Goal: Task Accomplishment & Management: Use online tool/utility

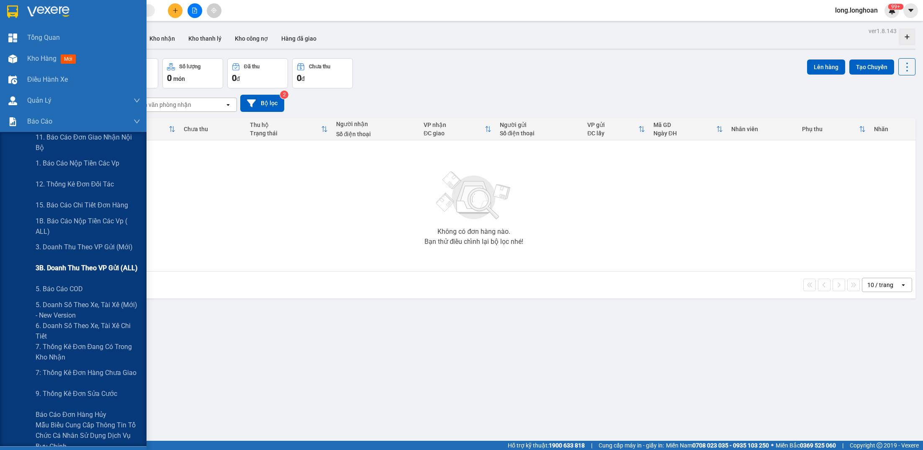
click at [101, 273] on span "3B. Doanh Thu theo VP Gửi (ALL)" at bounding box center [87, 268] width 102 height 10
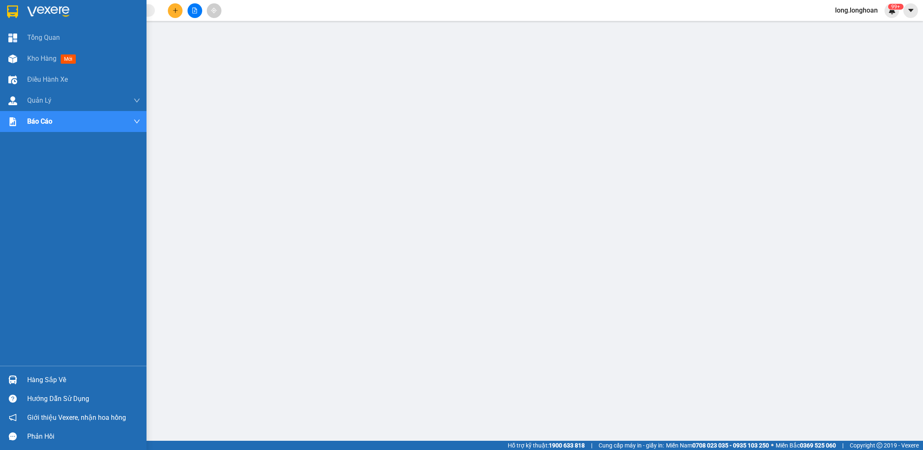
click at [13, 16] on img at bounding box center [12, 11] width 11 height 13
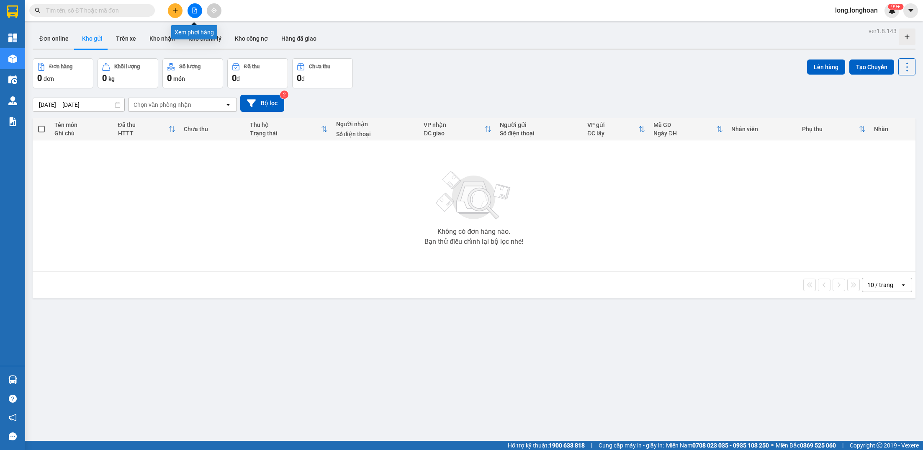
click at [193, 8] on icon "file-add" at bounding box center [195, 11] width 5 height 6
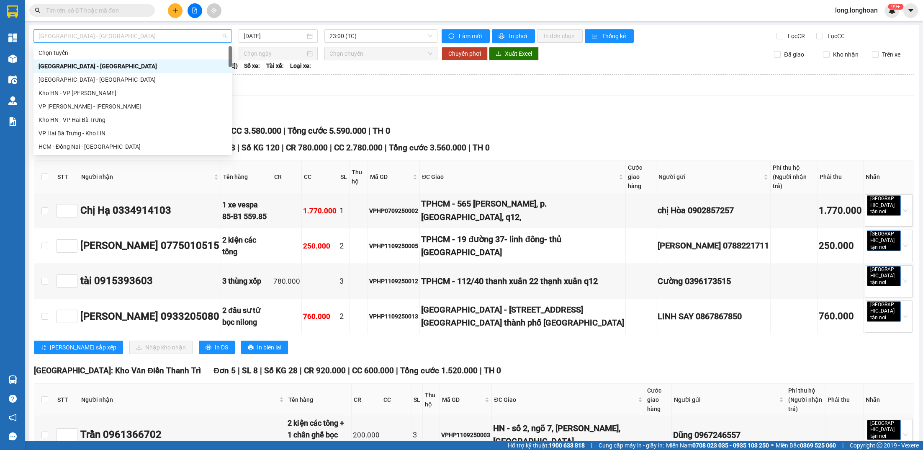
click at [136, 32] on span "[GEOGRAPHIC_DATA] - [GEOGRAPHIC_DATA]" at bounding box center [133, 36] width 188 height 13
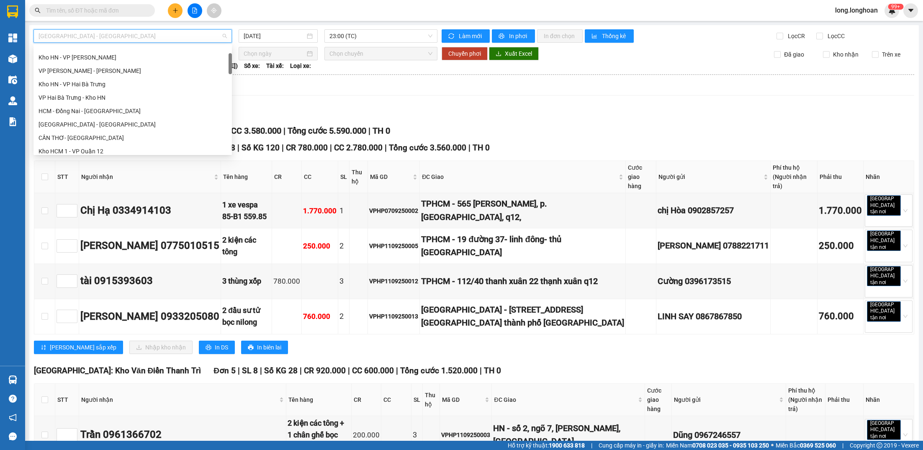
scroll to position [46, 0]
click at [101, 115] on div "[GEOGRAPHIC_DATA] - [GEOGRAPHIC_DATA]" at bounding box center [133, 113] width 188 height 9
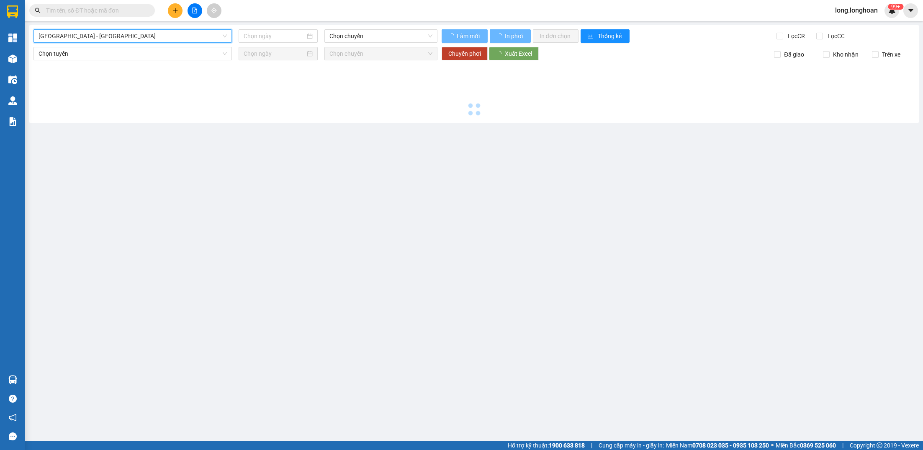
type input "[DATE]"
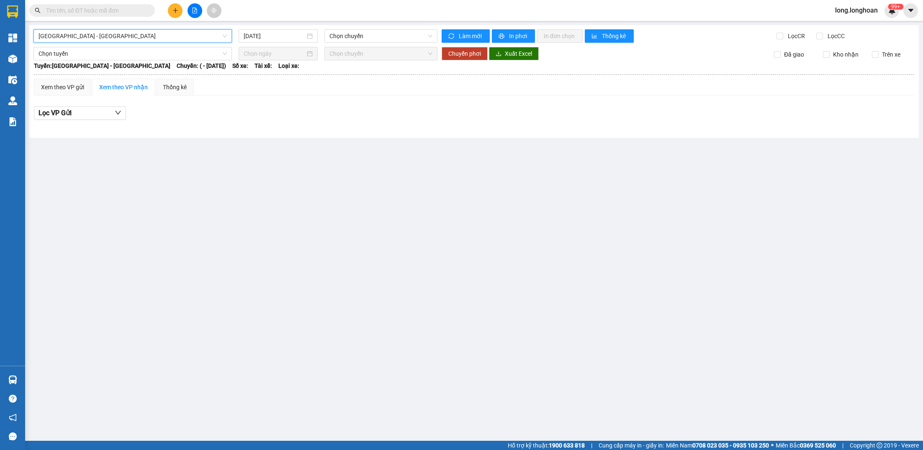
click at [166, 35] on span "[GEOGRAPHIC_DATA] - [GEOGRAPHIC_DATA]" at bounding box center [133, 36] width 188 height 13
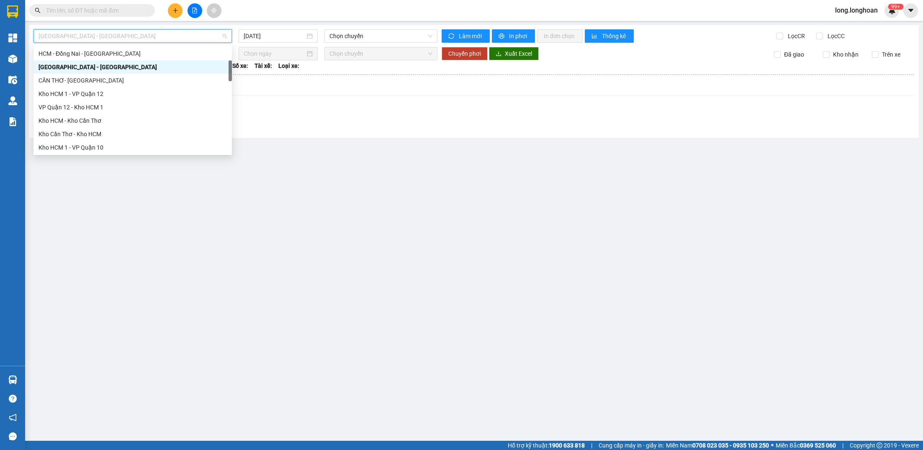
scroll to position [96, 0]
click at [121, 118] on div "Kho HCM - Kho Cần Thơ" at bounding box center [133, 117] width 188 height 9
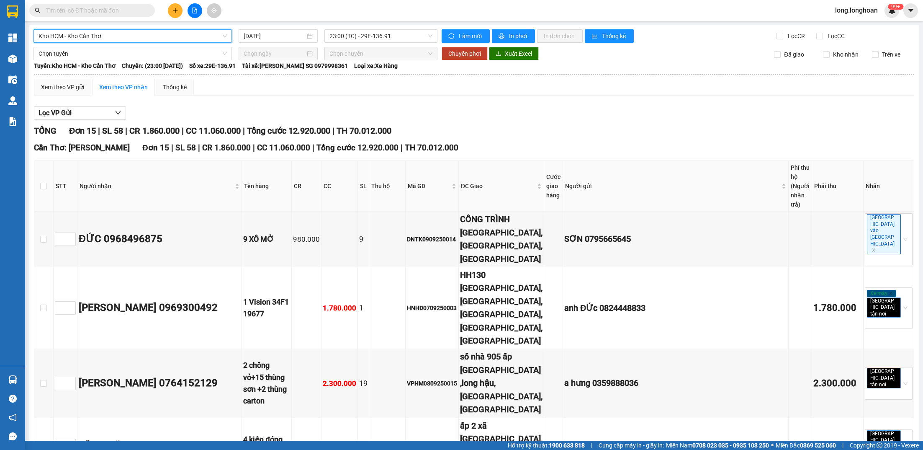
scroll to position [3, 0]
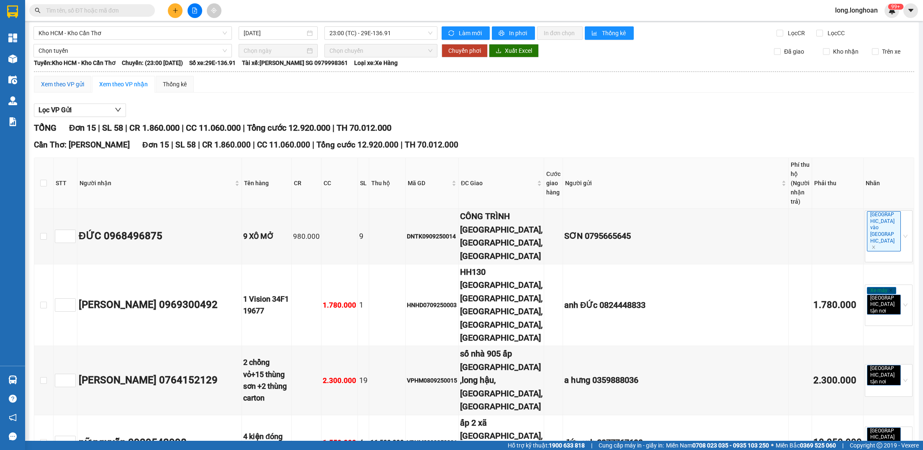
click at [77, 85] on div "Xem theo VP gửi" at bounding box center [62, 84] width 43 height 9
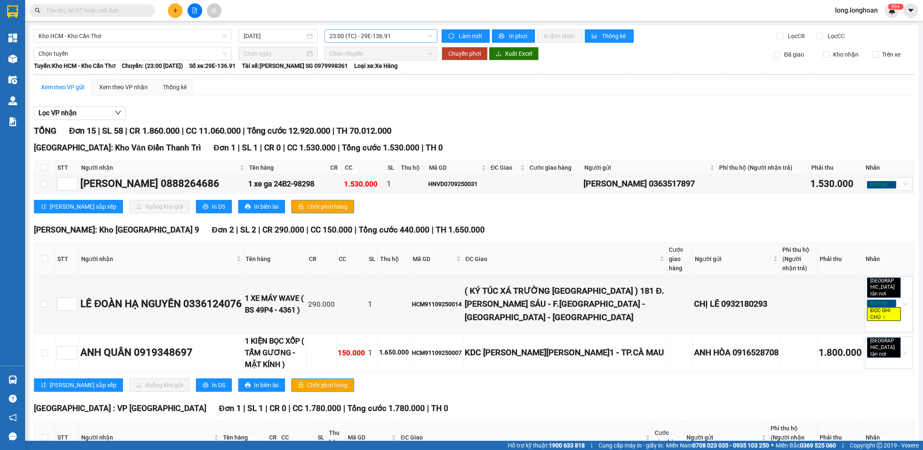
click at [399, 35] on span "23:00 (TC) - 29E-136.91" at bounding box center [380, 36] width 103 height 13
click at [287, 39] on input "[DATE]" at bounding box center [274, 35] width 61 height 9
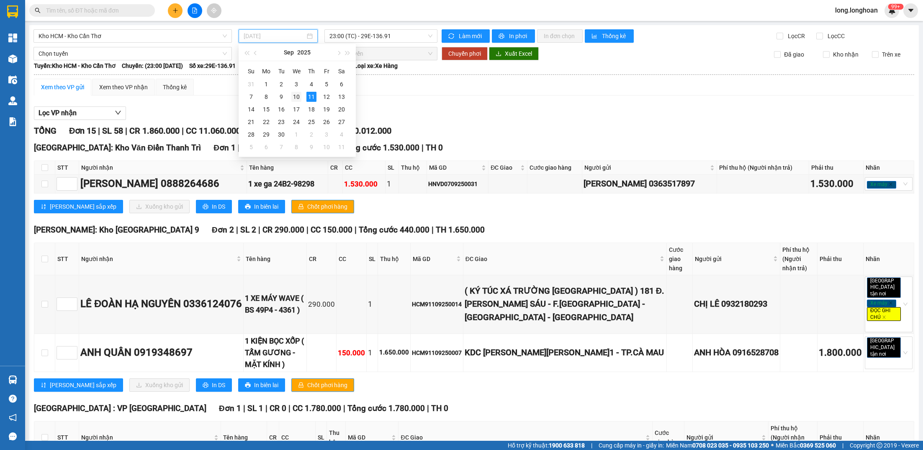
click at [295, 100] on div "10" at bounding box center [296, 97] width 10 height 10
type input "[DATE]"
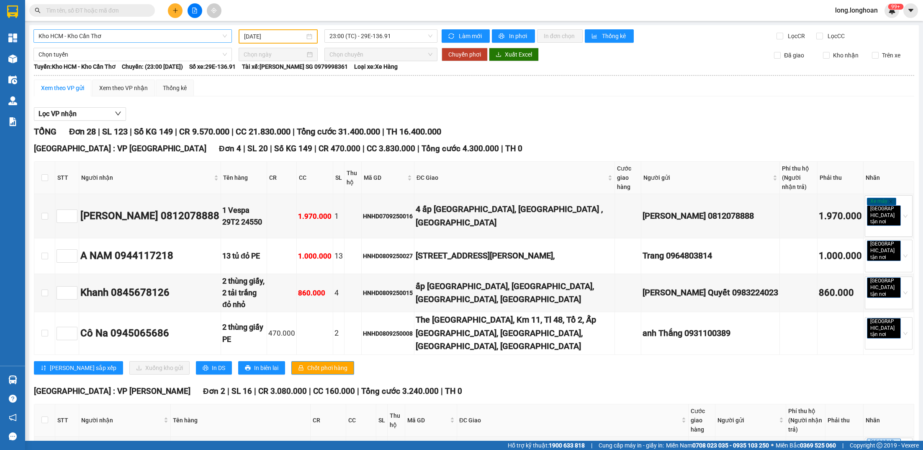
click at [183, 37] on span "Kho HCM - Kho Cần Thơ" at bounding box center [133, 36] width 188 height 13
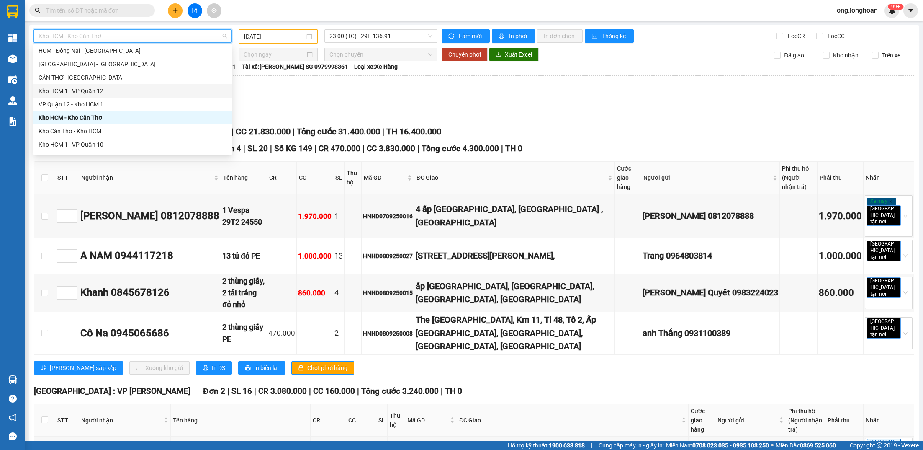
click at [113, 93] on div "Kho HCM 1 - VP Quận 12" at bounding box center [133, 90] width 188 height 9
type input "[DATE]"
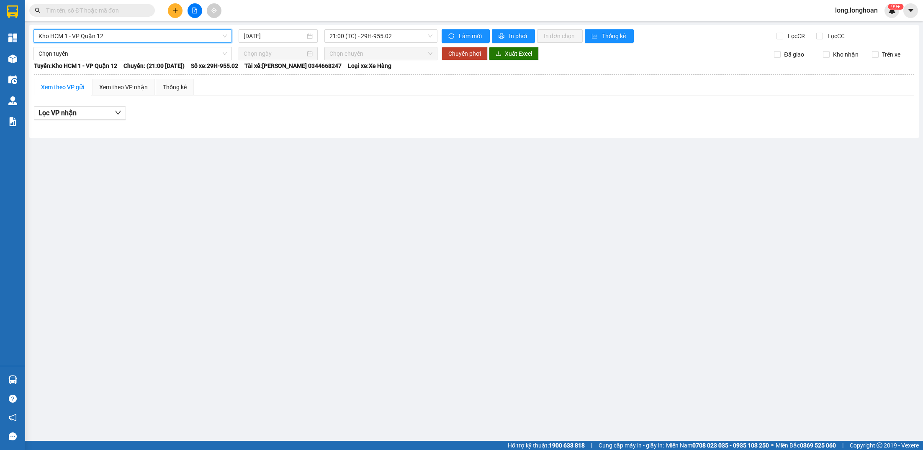
click at [235, 98] on div "Xem theo VP gửi Xem theo VP nhận Thống kê Lọc VP nhận" at bounding box center [474, 104] width 880 height 50
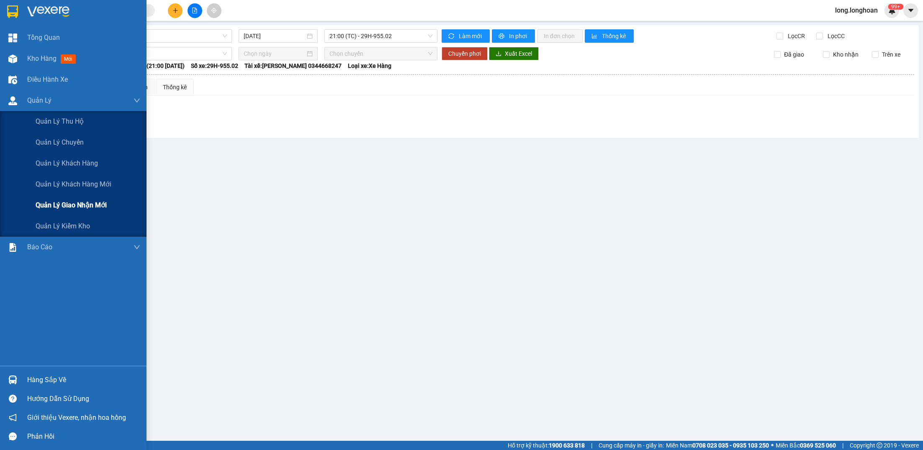
click at [81, 196] on div "Quản lý giao nhận mới" at bounding box center [88, 205] width 105 height 21
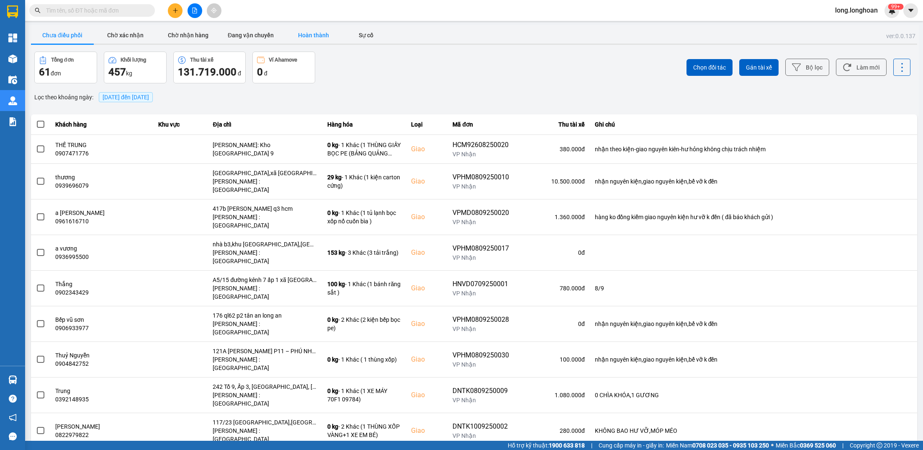
click at [331, 32] on button "Hoàn thành" at bounding box center [313, 35] width 63 height 17
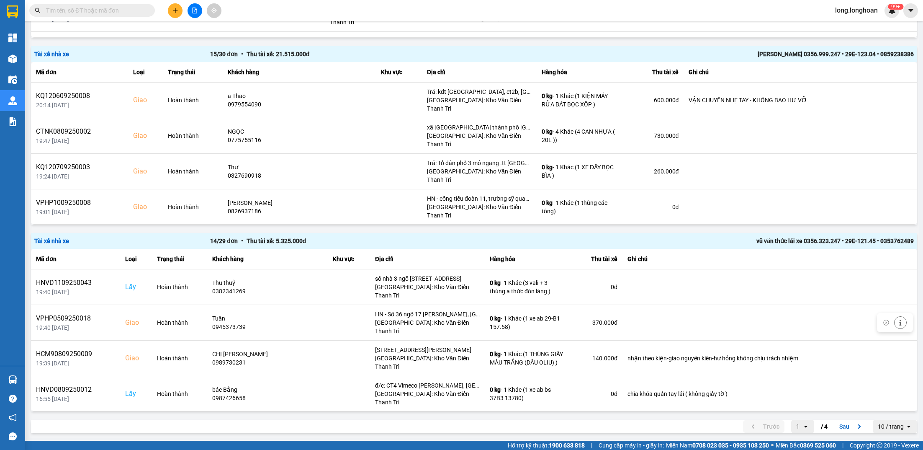
scroll to position [21, 0]
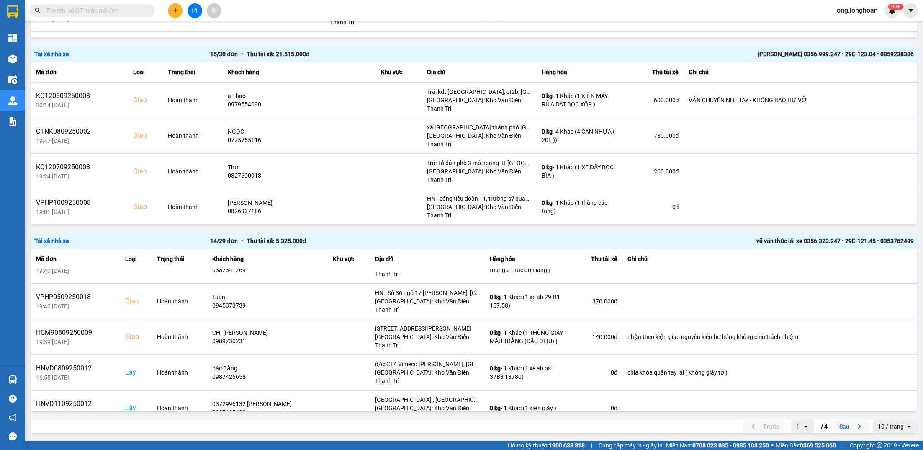
click at [846, 428] on button "Sau" at bounding box center [851, 426] width 35 height 13
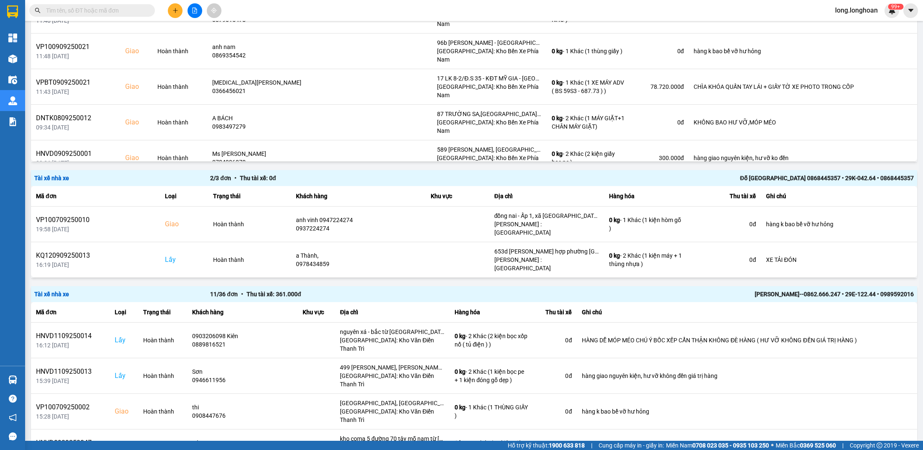
scroll to position [319, 0]
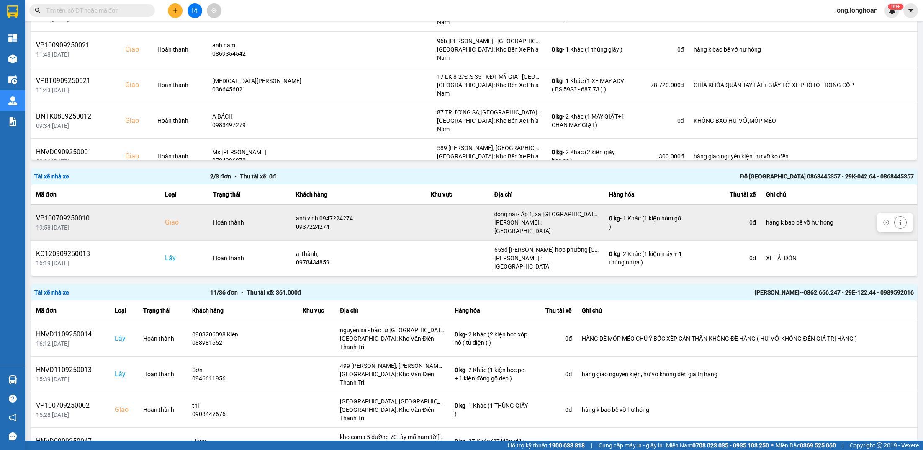
click at [67, 213] on div "VP100709250010" at bounding box center [95, 218] width 119 height 10
copy div "VP100709250010"
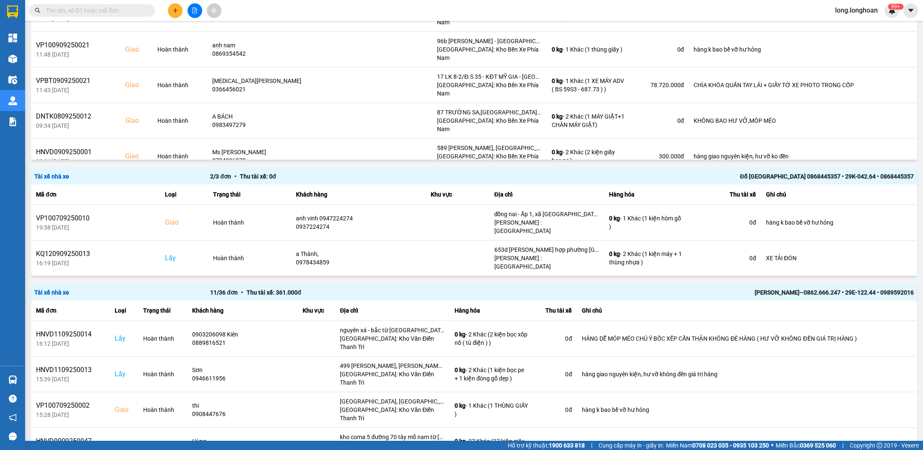
click at [71, 4] on span at bounding box center [92, 10] width 126 height 13
click at [70, 9] on input "text" at bounding box center [95, 10] width 99 height 9
paste input "VP100709250010"
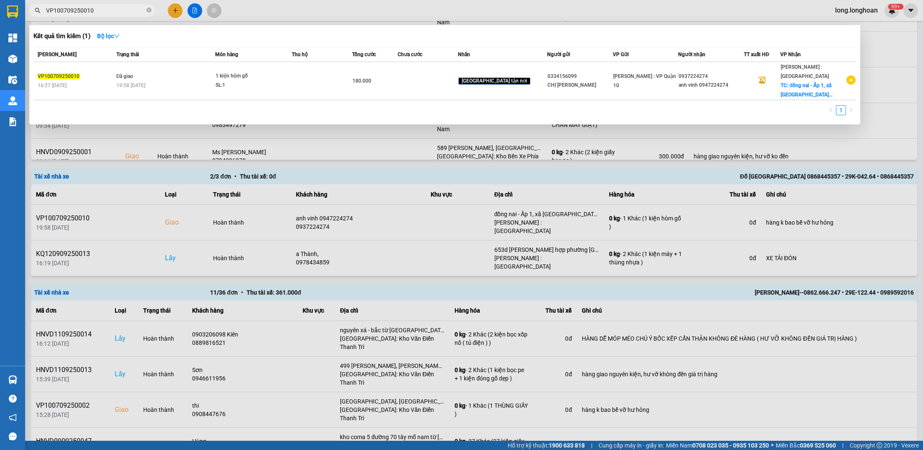
type input "VP100709250010"
click at [201, 75] on td "Đã giao 19:58 [DATE]" at bounding box center [164, 81] width 101 height 38
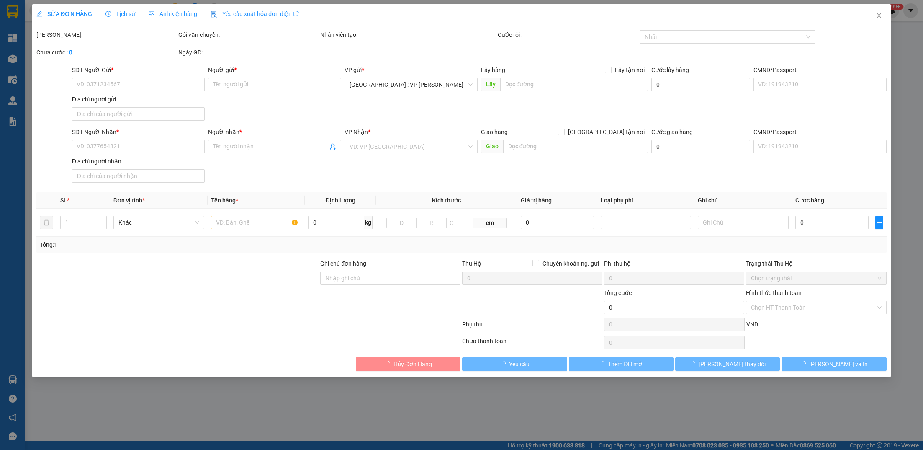
type input "0334156099"
type input "CHỊ [PERSON_NAME]"
type input "0937224274"
type input "anh vinh 0947224274"
checkbox input "true"
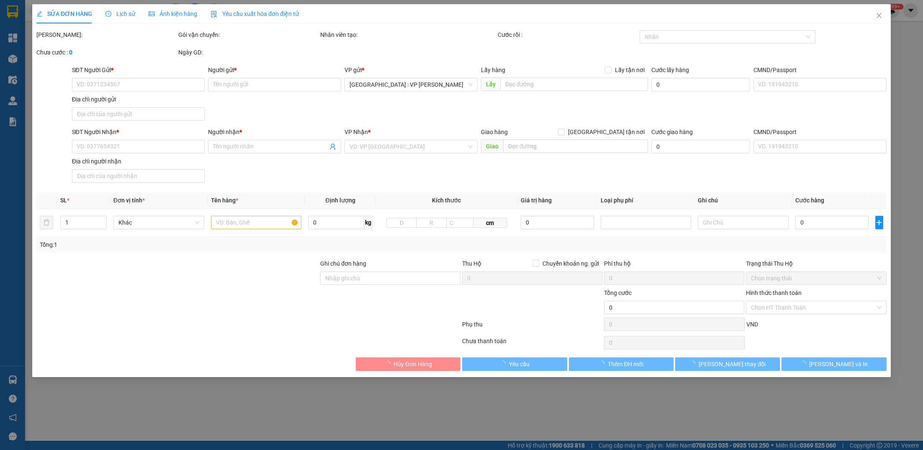
type input "đồng nai - Ấp 1, xã [GEOGRAPHIC_DATA], [GEOGRAPHIC_DATA], [GEOGRAPHIC_DATA]"
type input "hàng k bao bể vỡ hư hỏng"
type input "180.000"
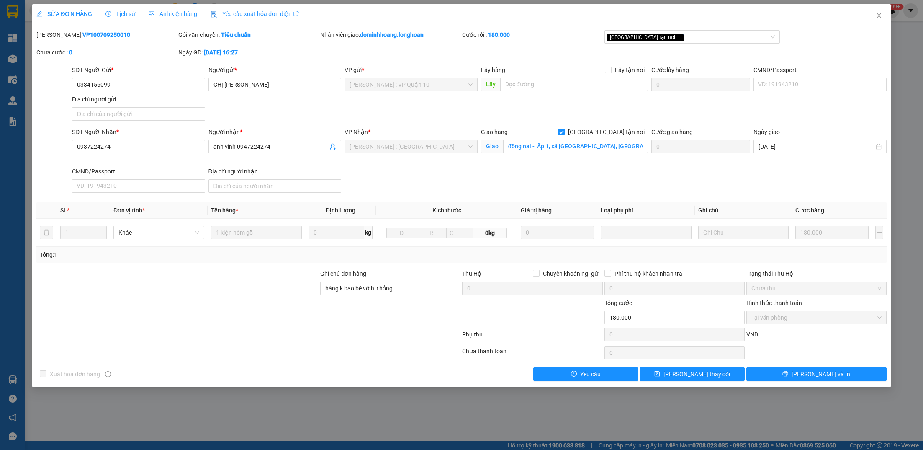
click at [125, 16] on span "Lịch sử" at bounding box center [121, 13] width 30 height 7
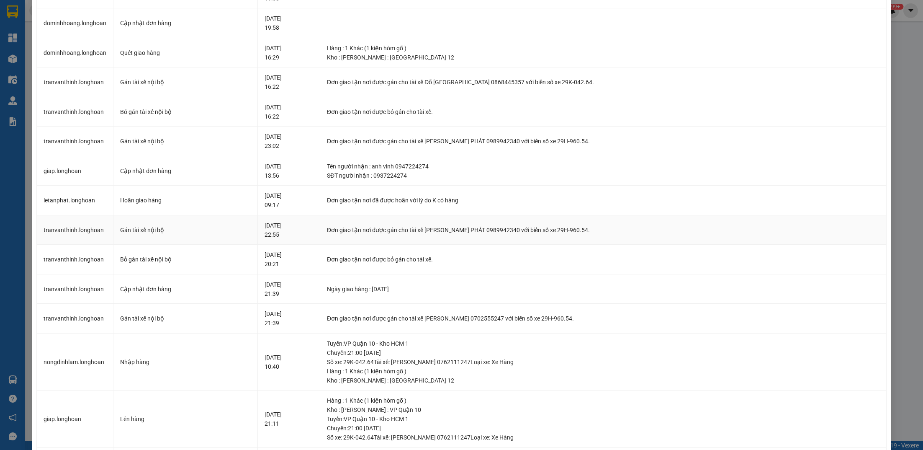
scroll to position [110, 0]
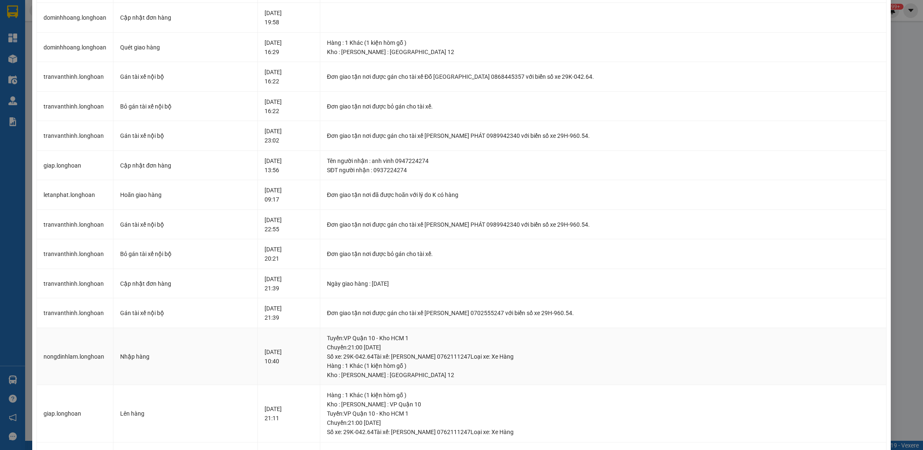
click at [377, 338] on div "Tuyến : VP Quận 10 - Kho HCM 1 Chuyến: 21:00 [DATE] Số xe: 29K-042.64 Tài xế: […" at bounding box center [603, 347] width 553 height 28
click at [385, 335] on div "Tuyến : VP Quận 10 - Kho HCM 1 Chuyến: 21:00 [DATE] Số xe: 29K-042.64 Tài xế: […" at bounding box center [603, 347] width 553 height 28
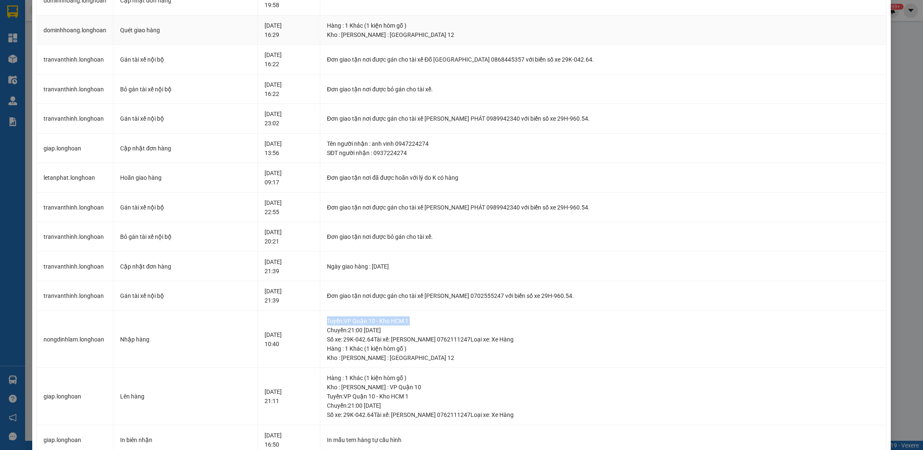
scroll to position [0, 0]
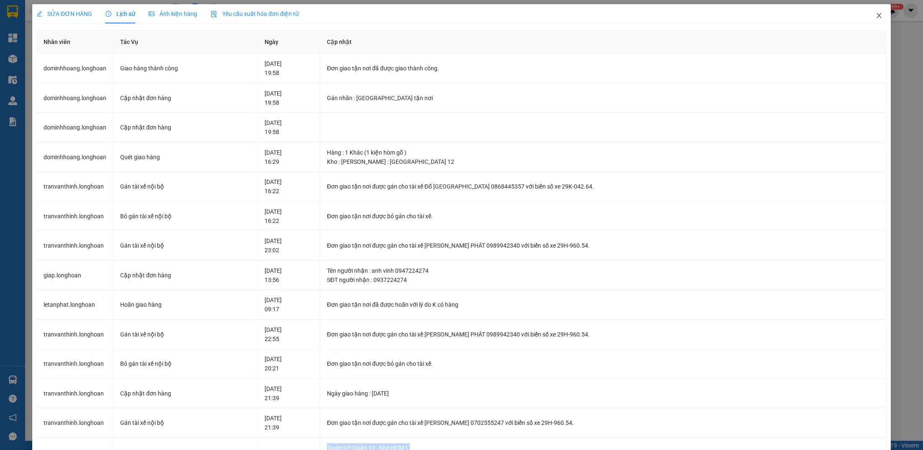
click at [875, 22] on span "Close" at bounding box center [878, 15] width 23 height 23
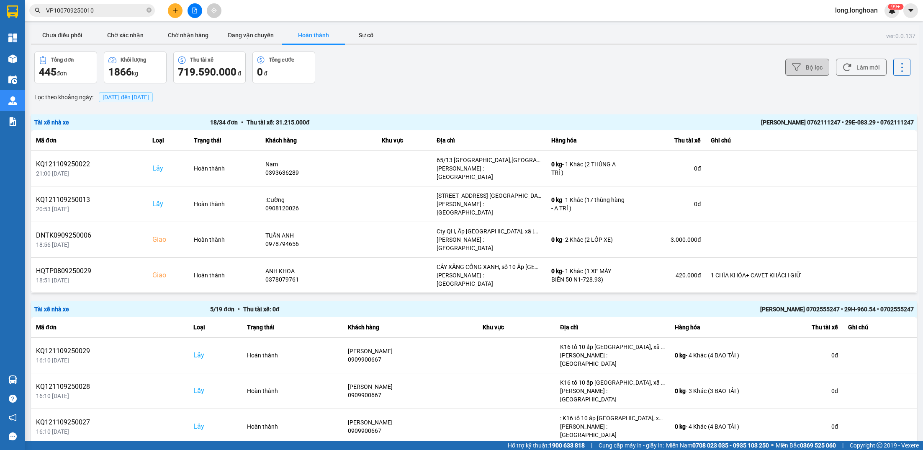
click at [813, 62] on button "Bộ lọc" at bounding box center [807, 67] width 44 height 17
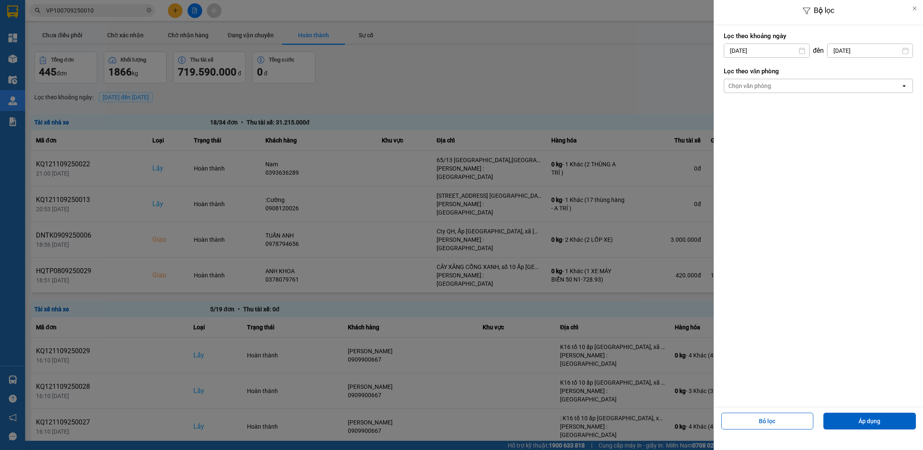
click at [770, 92] on div "Chọn văn phòng open" at bounding box center [818, 86] width 189 height 14
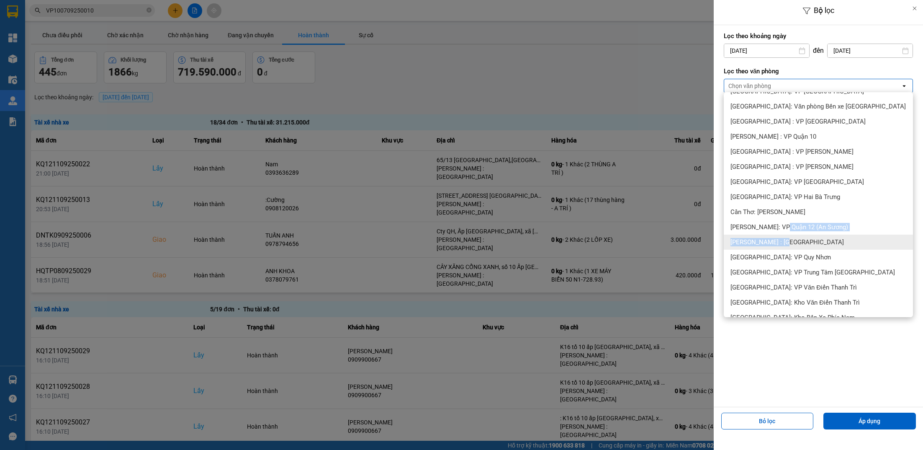
drag, startPoint x: 782, startPoint y: 225, endPoint x: 781, endPoint y: 238, distance: 13.0
click at [781, 238] on ul "[GEOGRAPHIC_DATA]: VP An Khánh Hoài Đức [PERSON_NAME][GEOGRAPHIC_DATA]: [GEOGRA…" at bounding box center [818, 204] width 189 height 225
click at [781, 238] on span "[PERSON_NAME] : [GEOGRAPHIC_DATA]" at bounding box center [787, 242] width 113 height 8
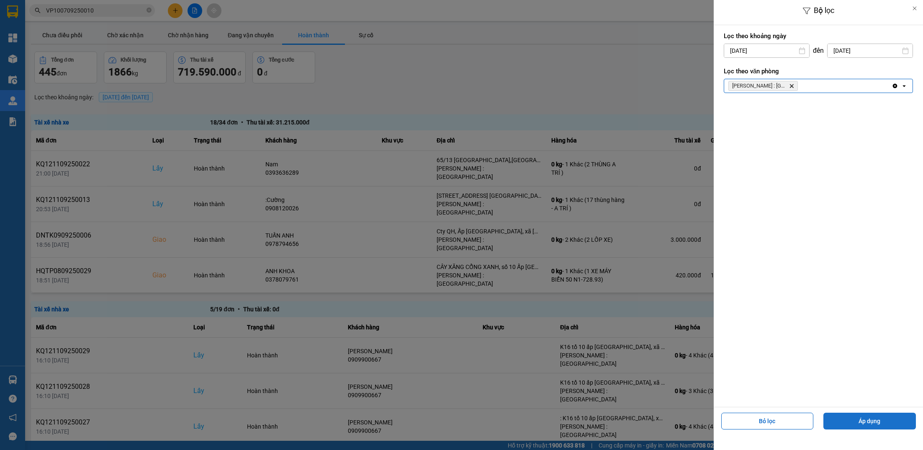
click at [889, 423] on button "Áp dụng" at bounding box center [870, 420] width 93 height 17
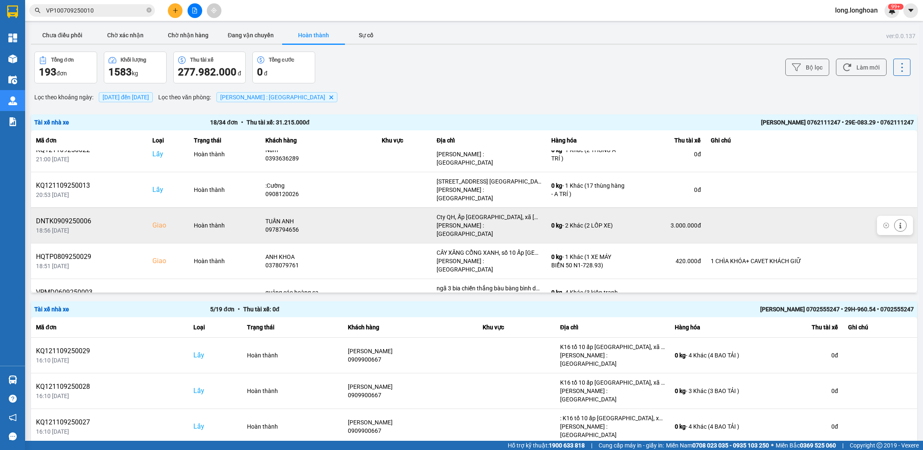
scroll to position [17, 0]
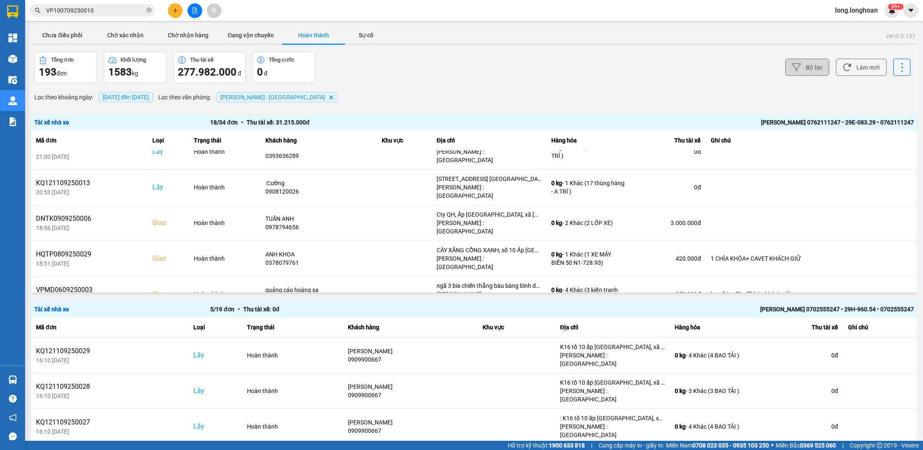
click at [797, 71] on icon at bounding box center [796, 67] width 9 height 9
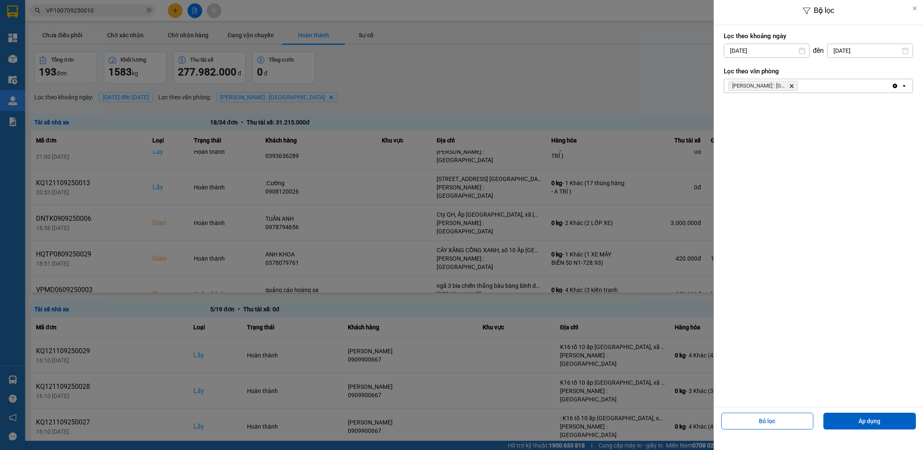
click at [583, 78] on div at bounding box center [461, 225] width 923 height 450
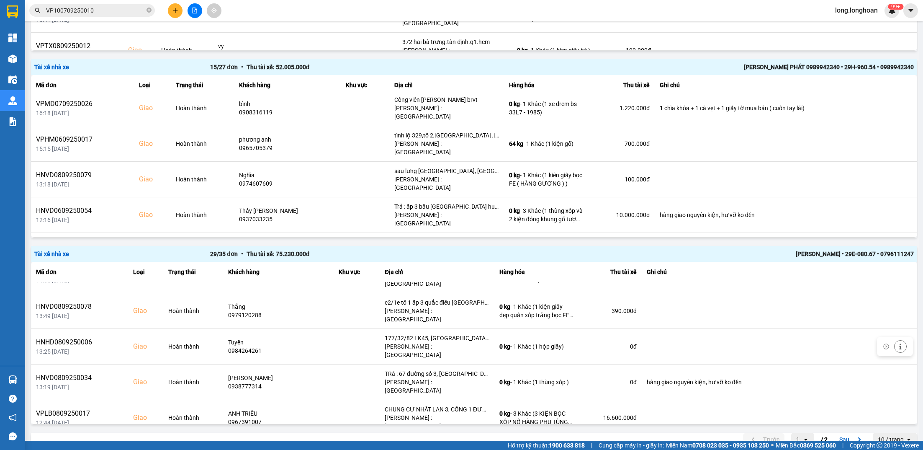
scroll to position [692, 0]
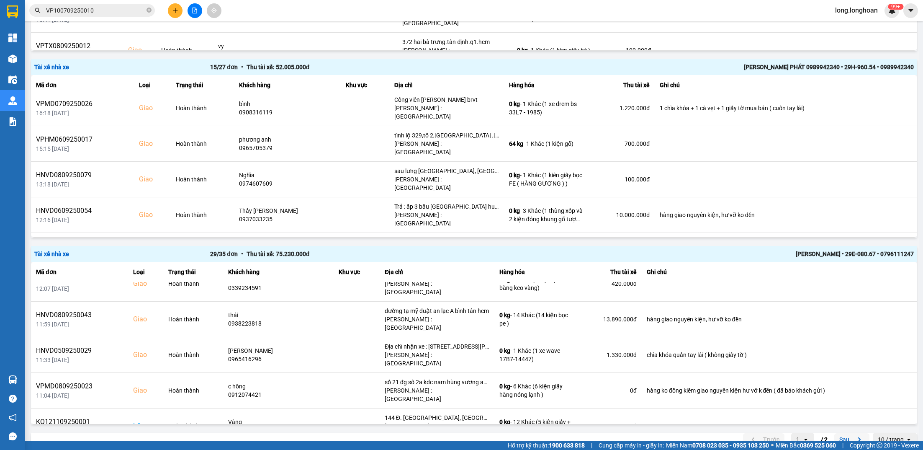
click at [846, 433] on button "Sau" at bounding box center [851, 439] width 35 height 13
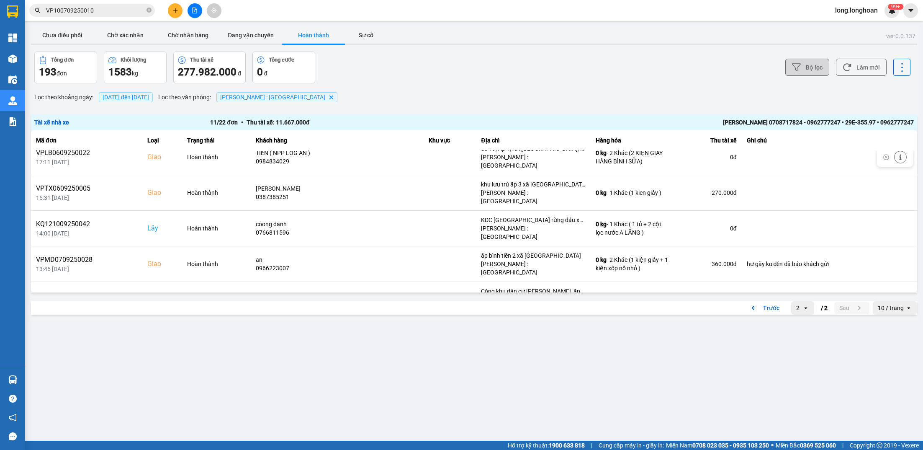
scroll to position [175, 0]
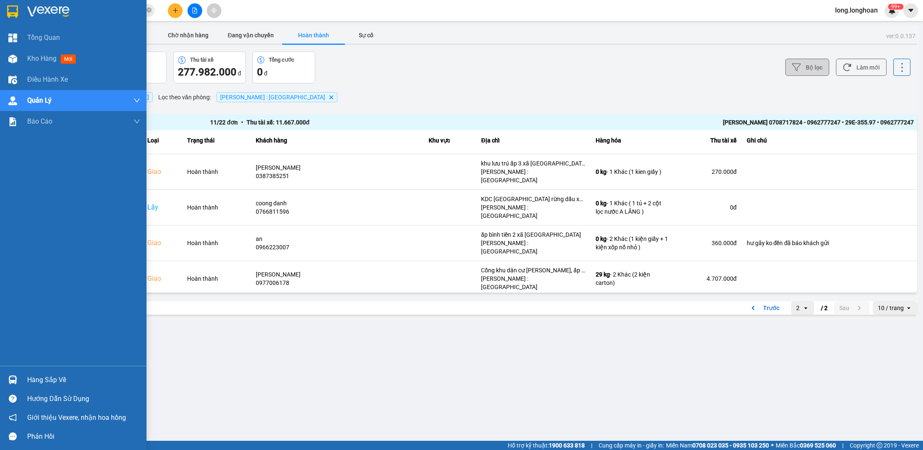
click at [24, 15] on div at bounding box center [73, 13] width 147 height 27
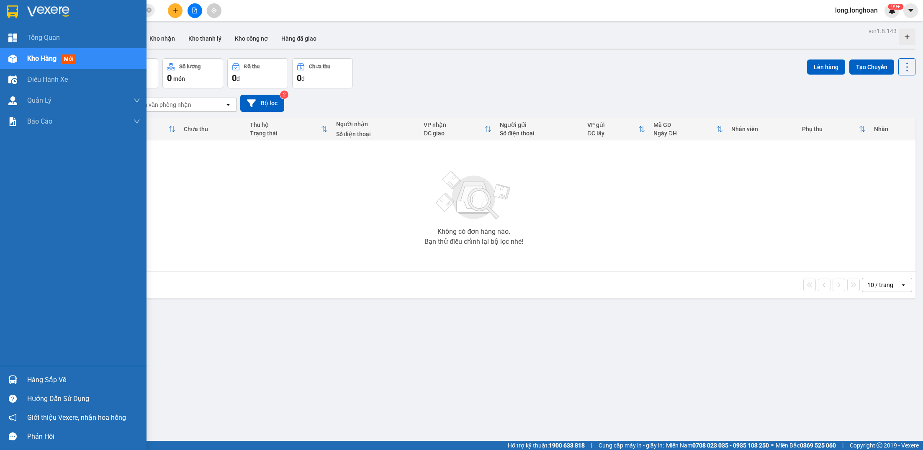
click at [55, 12] on img at bounding box center [48, 11] width 42 height 13
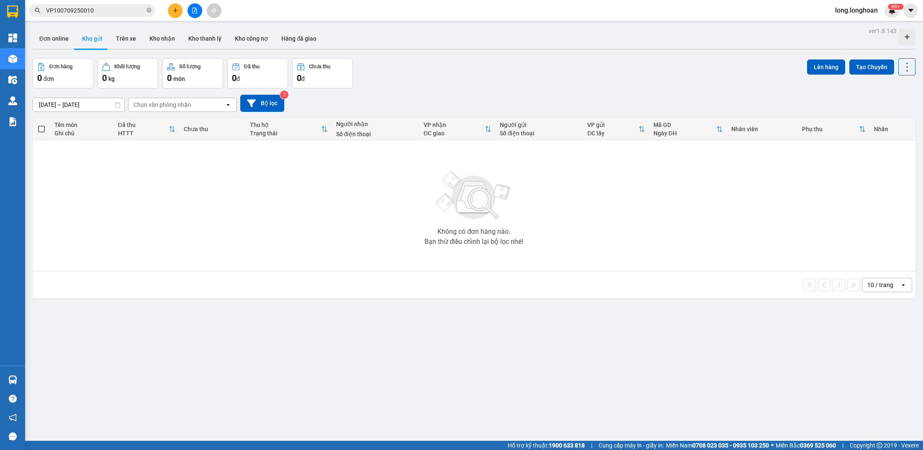
click at [193, 9] on icon "file-add" at bounding box center [195, 11] width 5 height 6
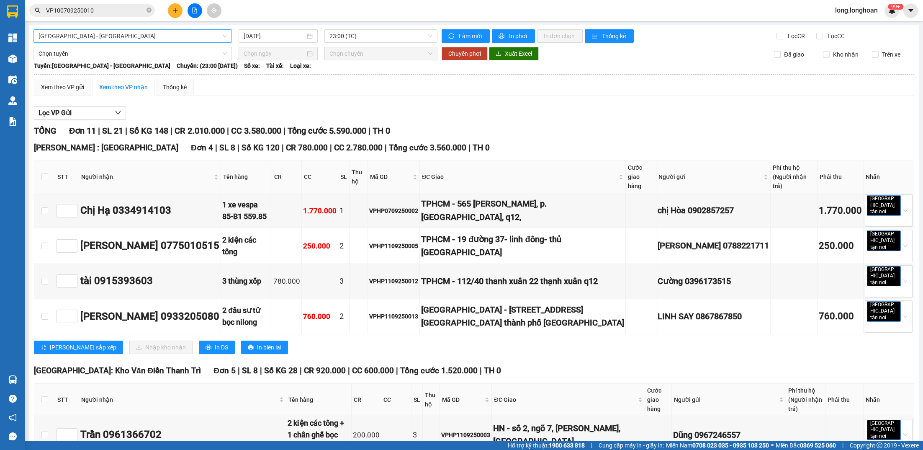
click at [145, 32] on span "[GEOGRAPHIC_DATA] - [GEOGRAPHIC_DATA]" at bounding box center [133, 36] width 188 height 13
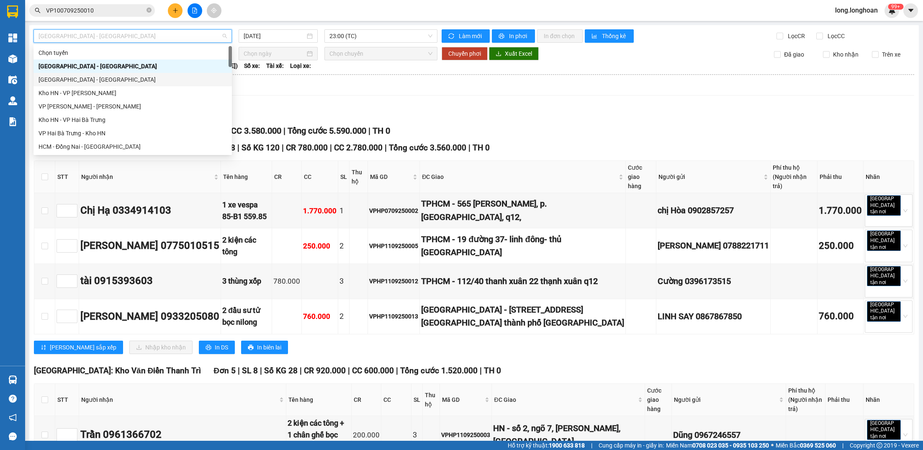
click at [107, 77] on div "[GEOGRAPHIC_DATA] - [GEOGRAPHIC_DATA]" at bounding box center [133, 79] width 188 height 9
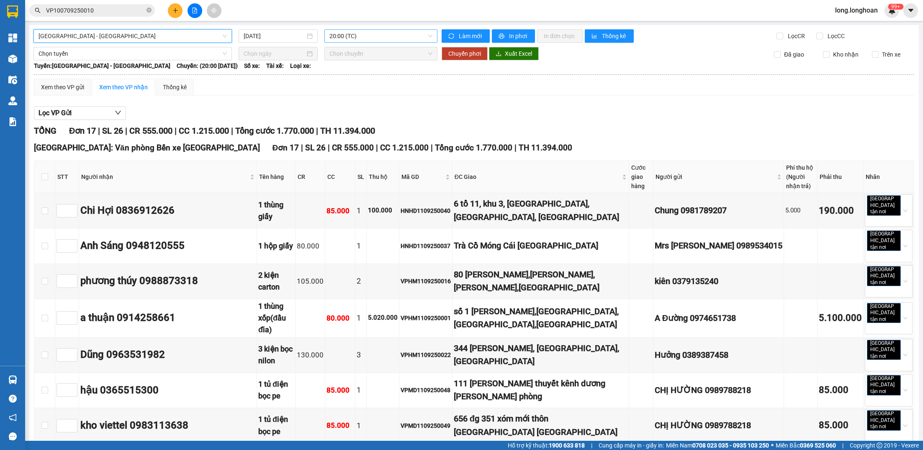
click at [349, 33] on span "20:00 (TC)" at bounding box center [380, 36] width 103 height 13
click at [344, 81] on div "21:00 (TC)" at bounding box center [361, 79] width 65 height 9
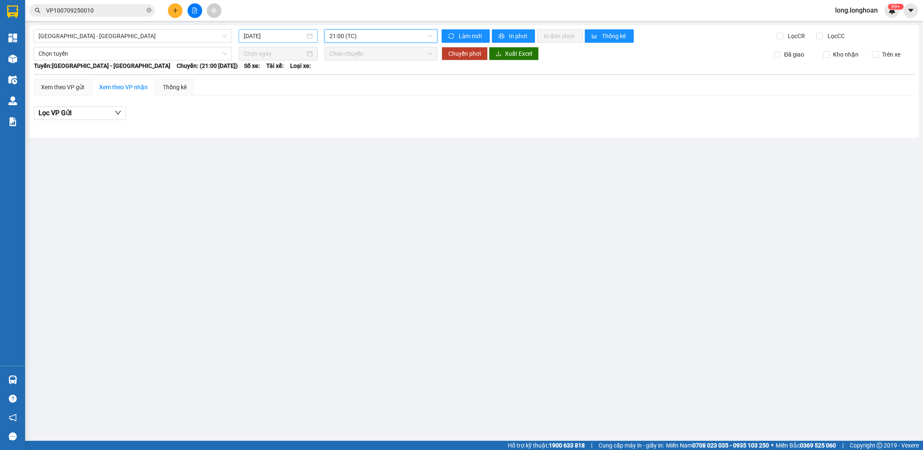
click at [256, 36] on input "[DATE]" at bounding box center [274, 35] width 61 height 9
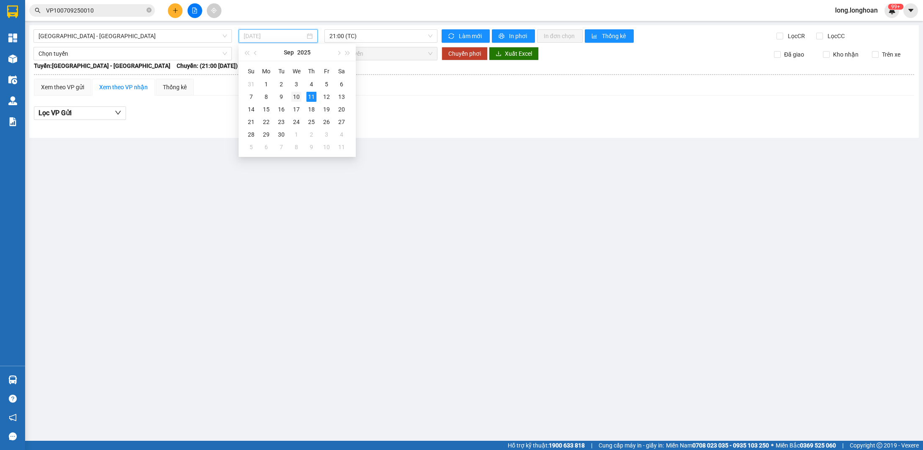
click at [300, 98] on div "10" at bounding box center [296, 97] width 10 height 10
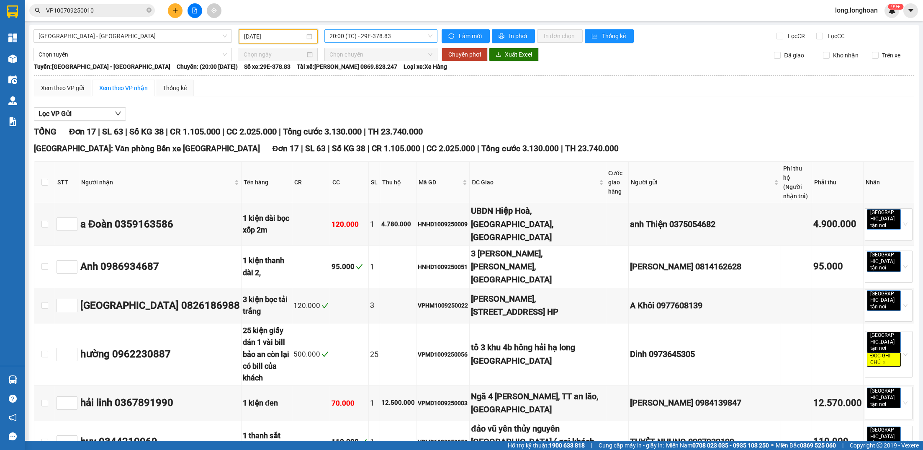
click at [375, 40] on span "20:00 (TC) - 29E-378.83" at bounding box center [380, 36] width 103 height 13
click at [365, 75] on div "21:00 (TC) - 29K-105.31" at bounding box center [361, 79] width 65 height 9
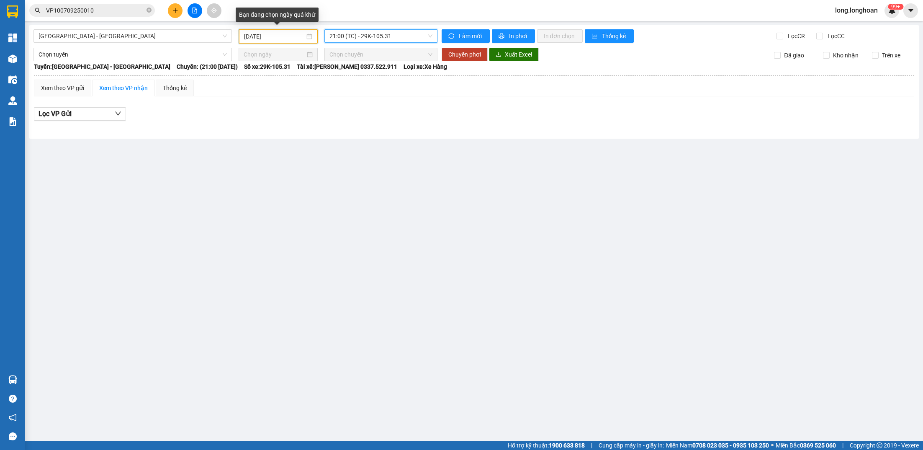
click at [301, 38] on input "[DATE]" at bounding box center [274, 36] width 60 height 9
click at [192, 33] on span "[GEOGRAPHIC_DATA] - [GEOGRAPHIC_DATA]" at bounding box center [133, 36] width 188 height 13
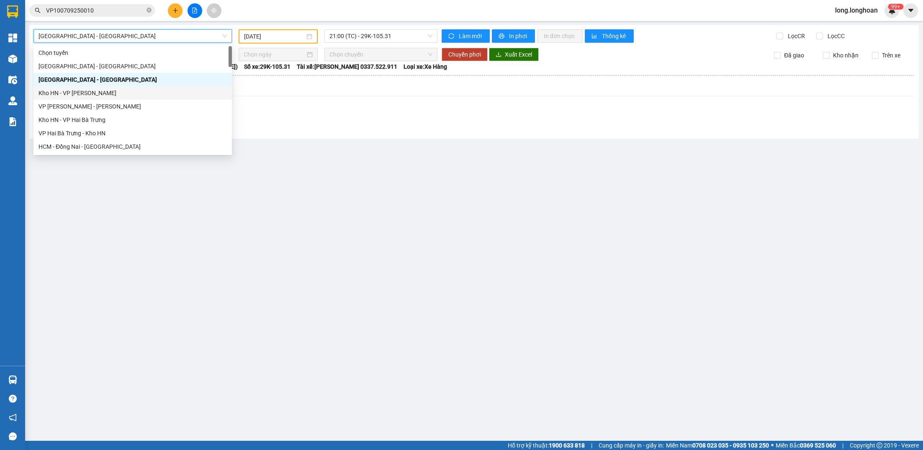
click at [294, 41] on div "[DATE]" at bounding box center [278, 36] width 79 height 14
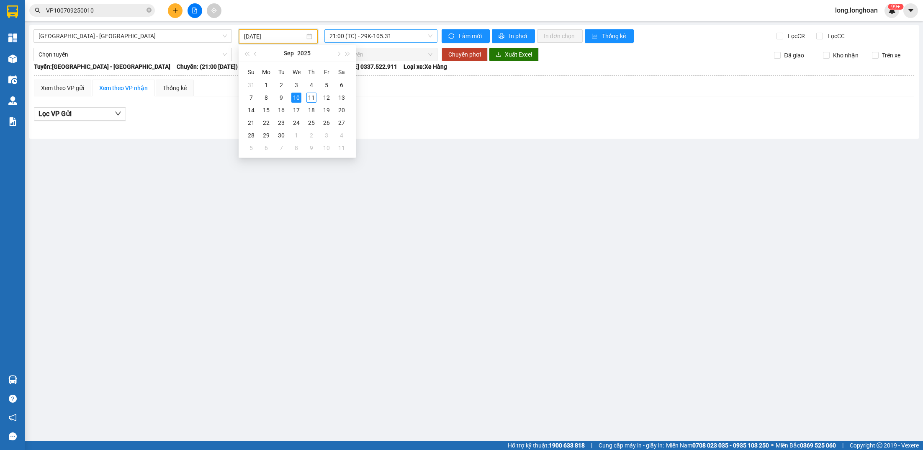
click at [377, 33] on span "21:00 (TC) - 29K-105.31" at bounding box center [380, 36] width 103 height 13
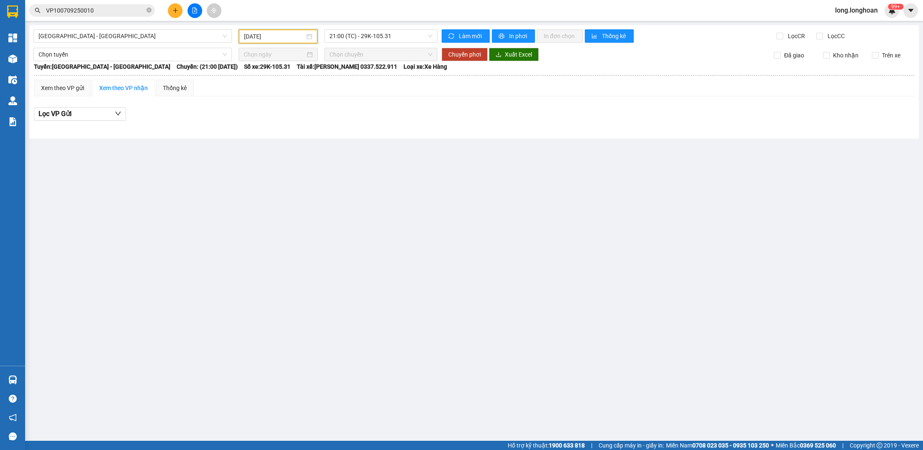
click at [291, 35] on input "[DATE]" at bounding box center [274, 36] width 60 height 9
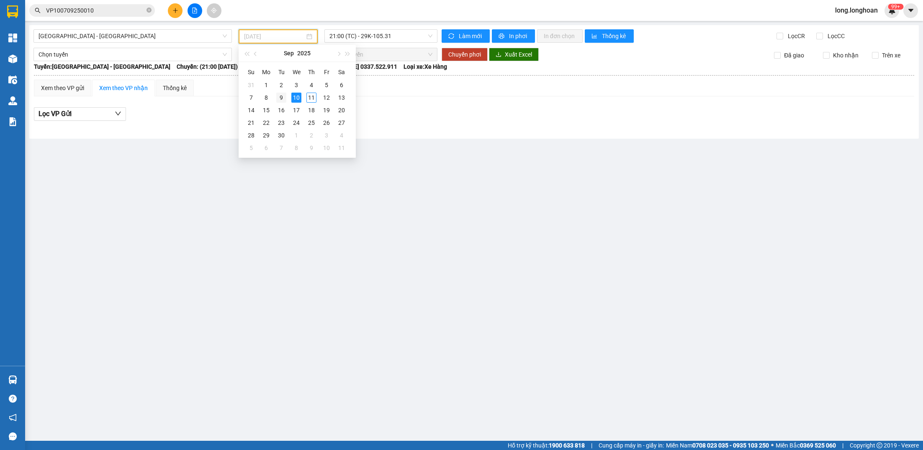
click at [282, 98] on div "9" at bounding box center [281, 98] width 10 height 10
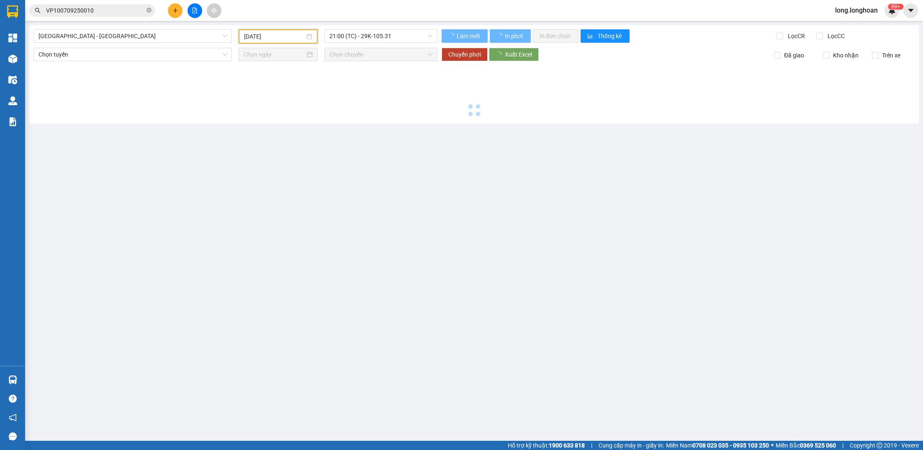
type input "[DATE]"
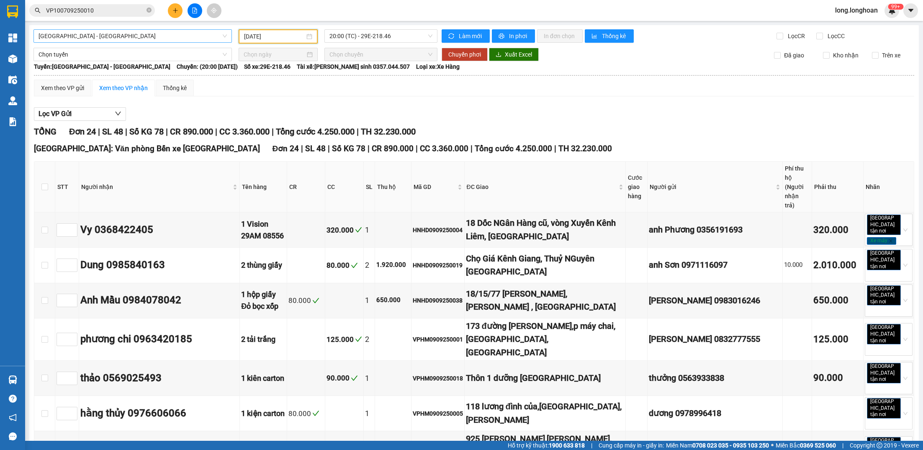
click at [186, 36] on span "[GEOGRAPHIC_DATA] - [GEOGRAPHIC_DATA]" at bounding box center [133, 36] width 188 height 13
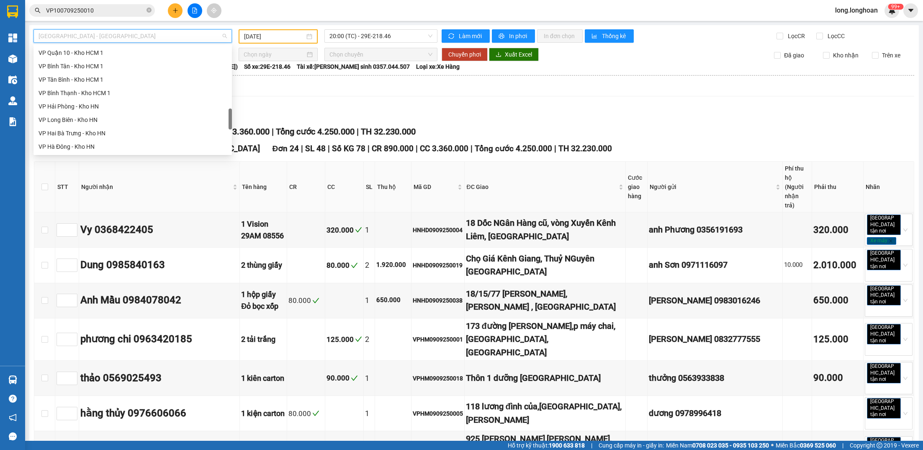
scroll to position [385, 0]
click at [129, 58] on div "VP Quận 10 - Kho HCM 1" at bounding box center [133, 56] width 188 height 9
type input "[DATE]"
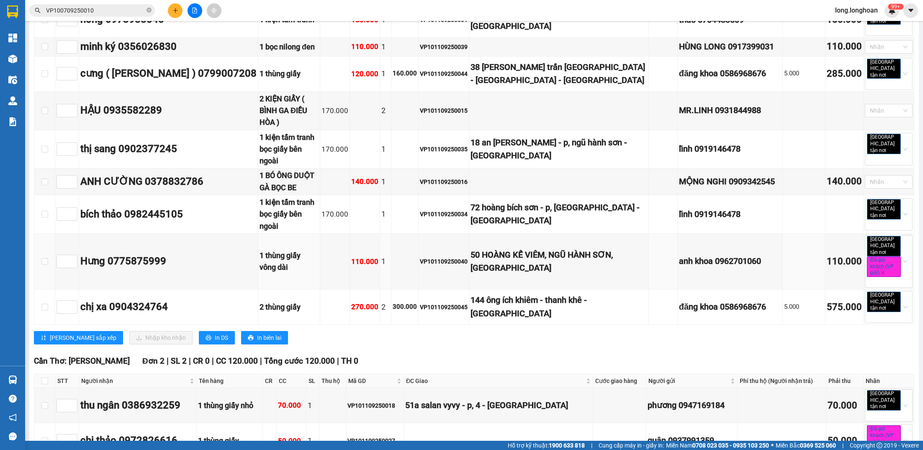
scroll to position [1699, 0]
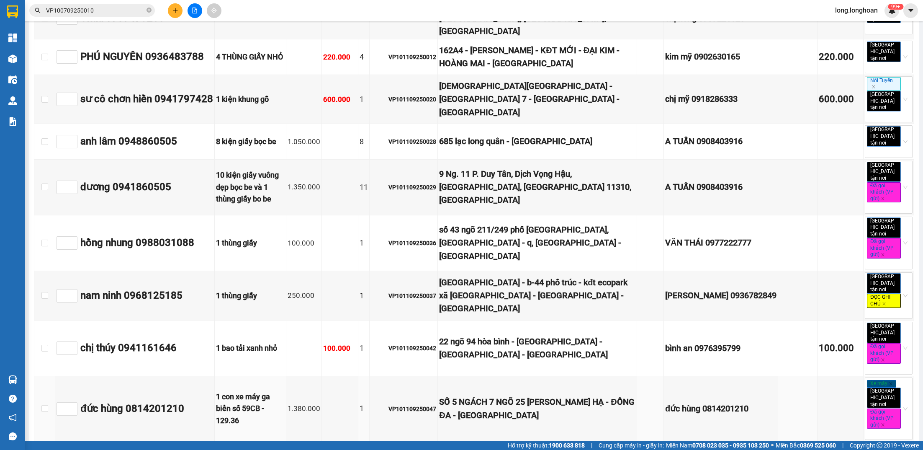
scroll to position [0, 0]
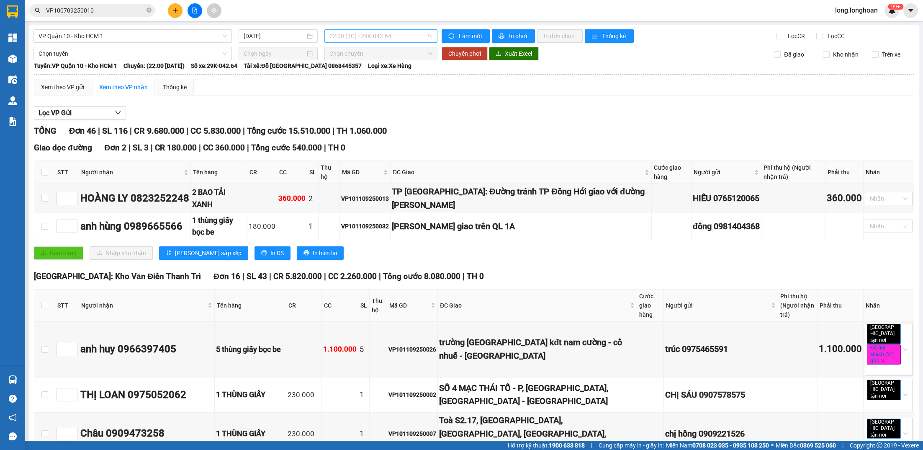
click at [398, 41] on span "22:00 (TC) - 29K-042.64" at bounding box center [380, 36] width 103 height 13
click at [297, 35] on input "[DATE]" at bounding box center [274, 35] width 61 height 9
click at [168, 31] on span "VP Quận 10 - Kho HCM 1" at bounding box center [133, 36] width 188 height 13
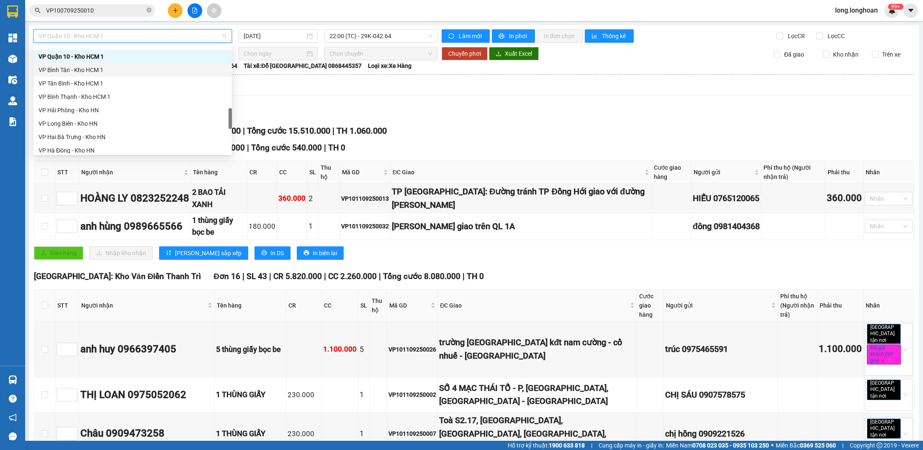
click at [149, 71] on div "VP Bình Tân - Kho HCM 1" at bounding box center [133, 69] width 188 height 9
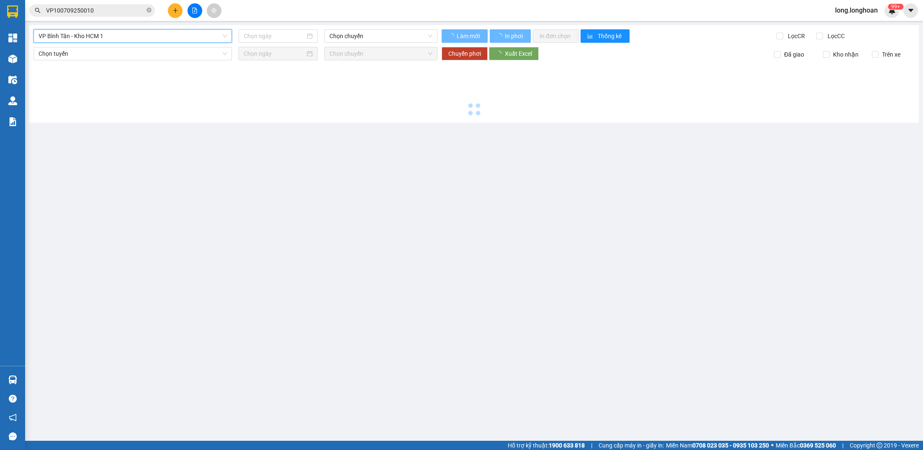
type input "[DATE]"
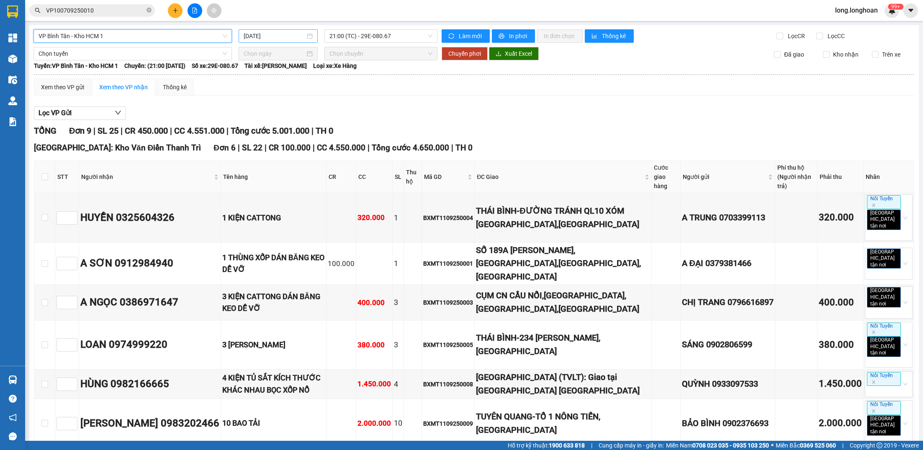
click at [264, 33] on input "[DATE]" at bounding box center [274, 35] width 61 height 9
click at [344, 32] on span "21:00 (TC) - 29E-080.67" at bounding box center [380, 36] width 103 height 13
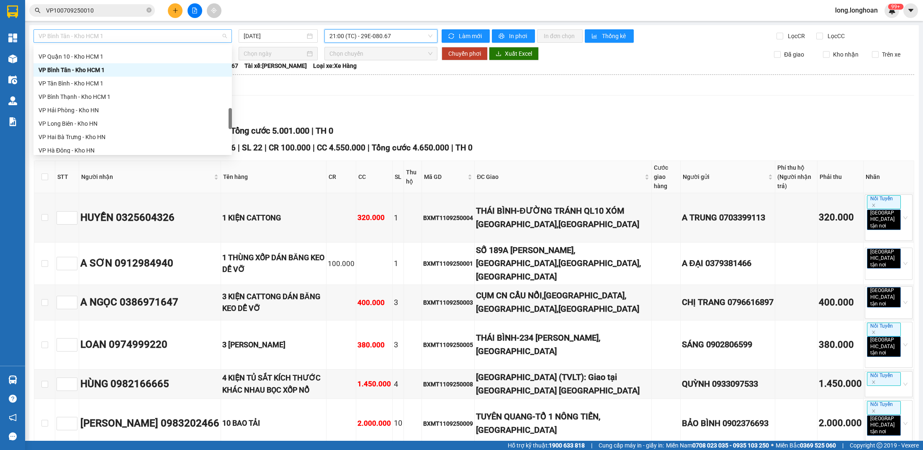
click at [213, 34] on span "VP Bình Tân - Kho HCM 1" at bounding box center [133, 36] width 188 height 13
click at [157, 78] on div "VP Tân Bình - Kho HCM 1" at bounding box center [132, 83] width 198 height 13
type input "[DATE]"
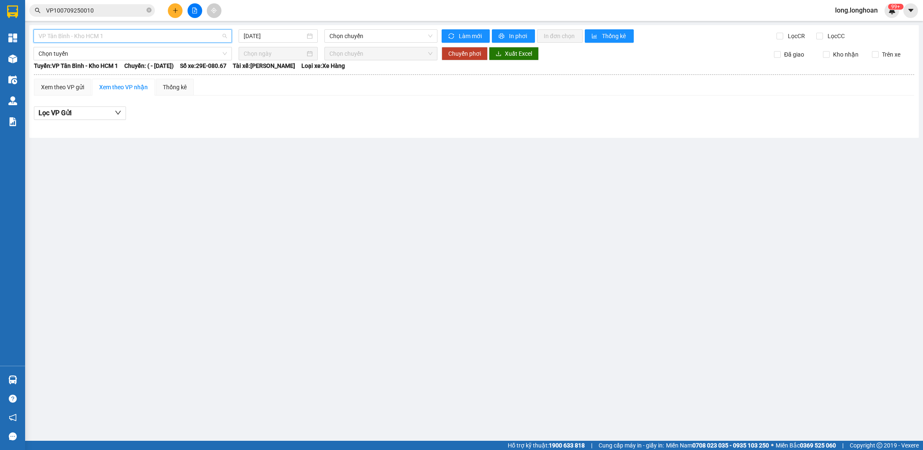
click at [181, 40] on span "VP Tân Bình - Kho HCM 1" at bounding box center [133, 36] width 188 height 13
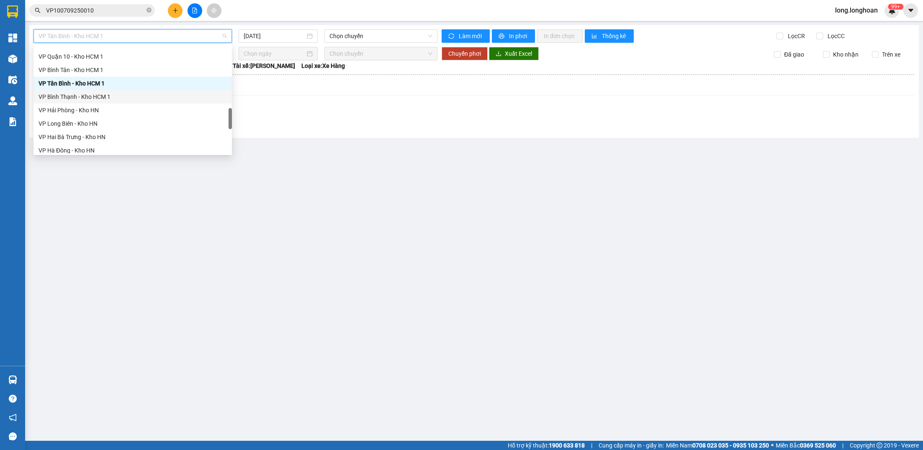
click at [153, 97] on div "VP Bình Thạnh - Kho HCM 1" at bounding box center [133, 96] width 188 height 9
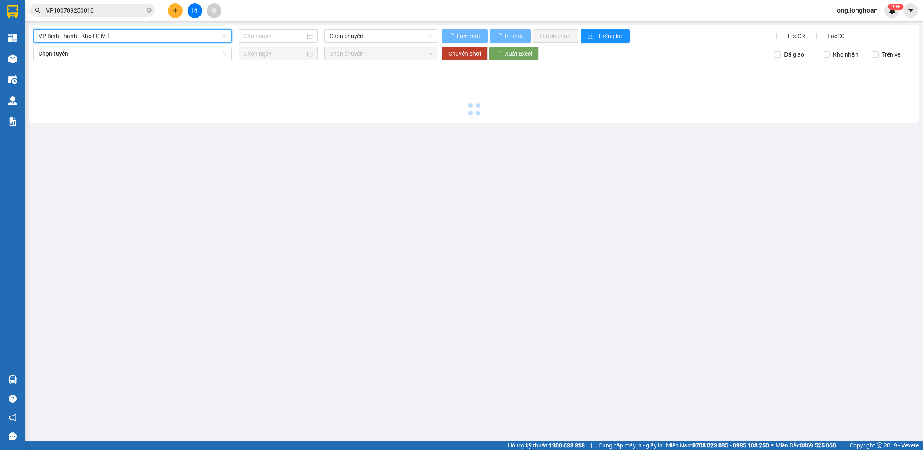
type input "[DATE]"
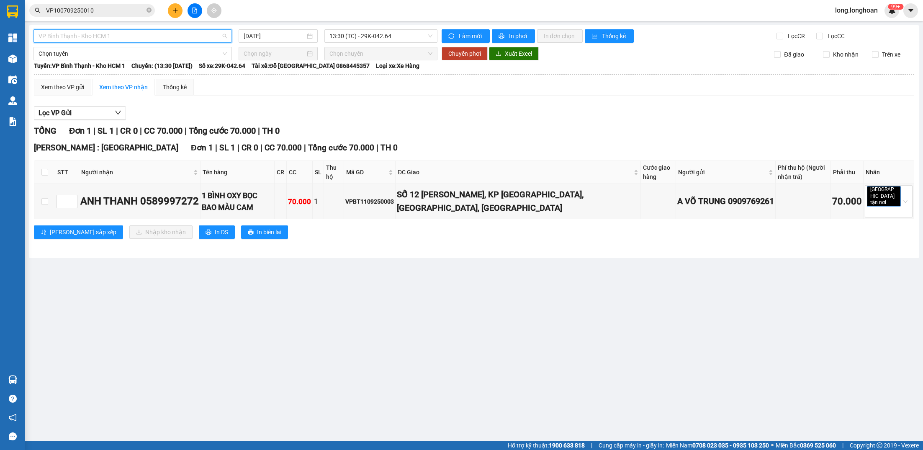
click at [205, 34] on span "VP Bình Thạnh - Kho HCM 1" at bounding box center [133, 36] width 188 height 13
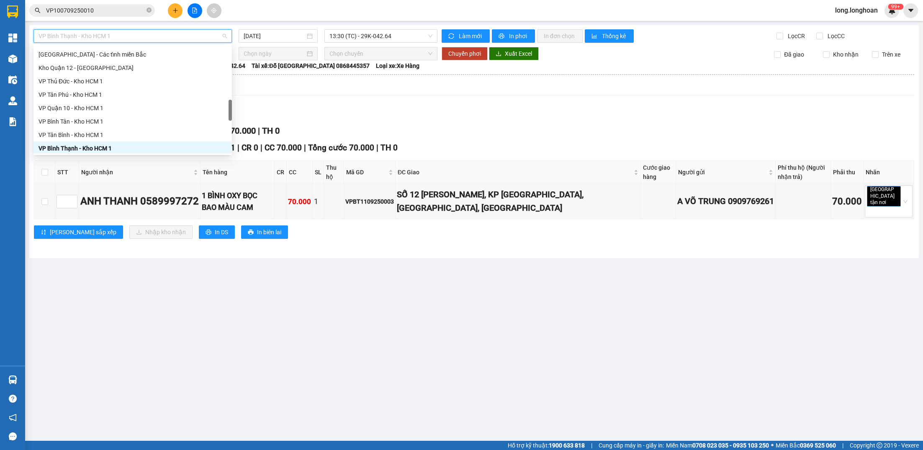
scroll to position [328, 0]
click at [127, 85] on div "VP Thủ Đức - Kho HCM 1" at bounding box center [133, 86] width 188 height 9
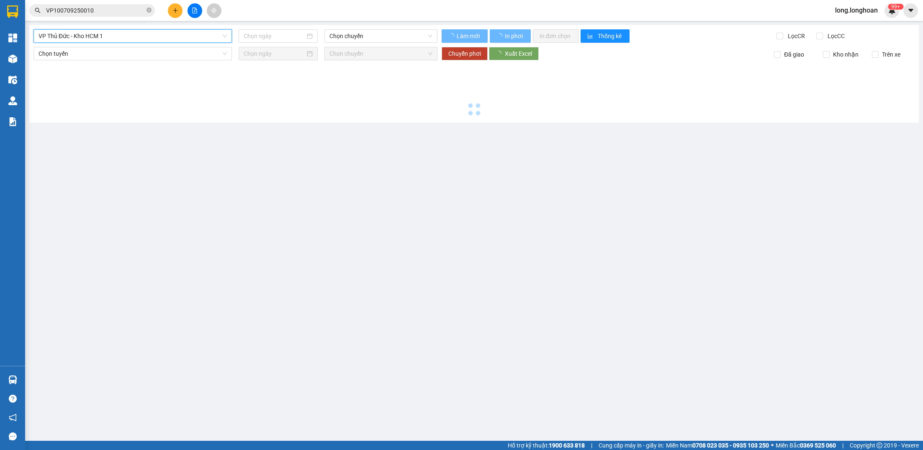
type input "[DATE]"
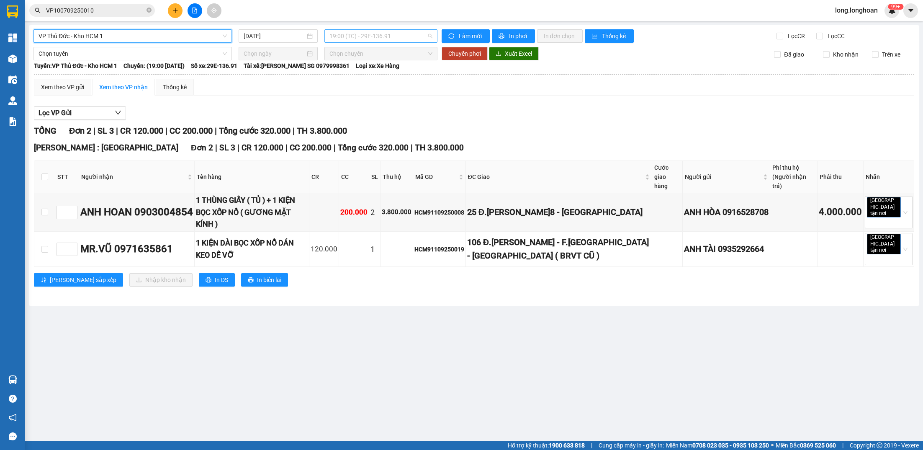
click at [338, 31] on span "19:00 (TC) - 29E-136.91" at bounding box center [380, 36] width 103 height 13
click at [190, 34] on span "VP Thủ Đức - Kho HCM 1" at bounding box center [133, 36] width 188 height 13
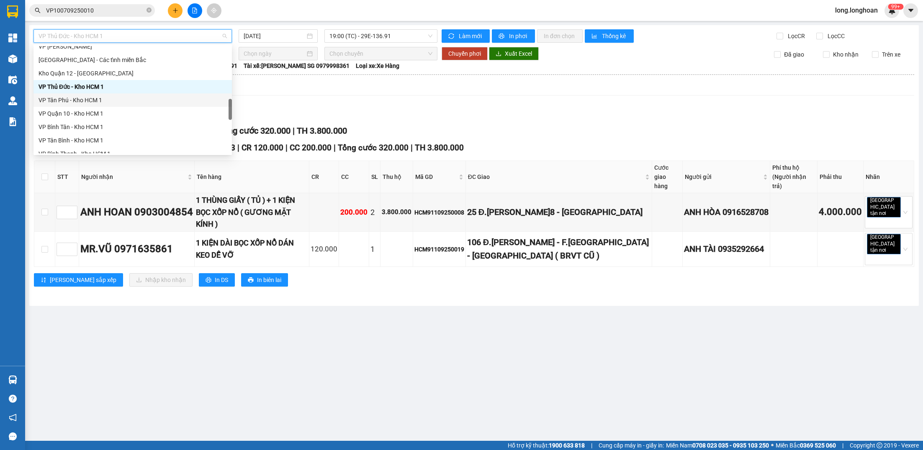
click at [141, 93] on div "VP Tân Phú - Kho HCM 1" at bounding box center [132, 99] width 198 height 13
type input "[DATE]"
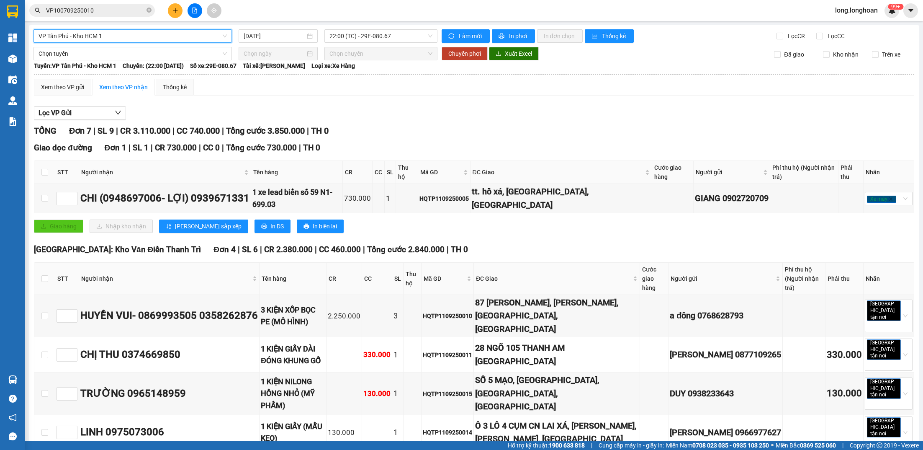
click at [183, 42] on div "VP Tân Phú - Kho HCM 1" at bounding box center [132, 35] width 198 height 13
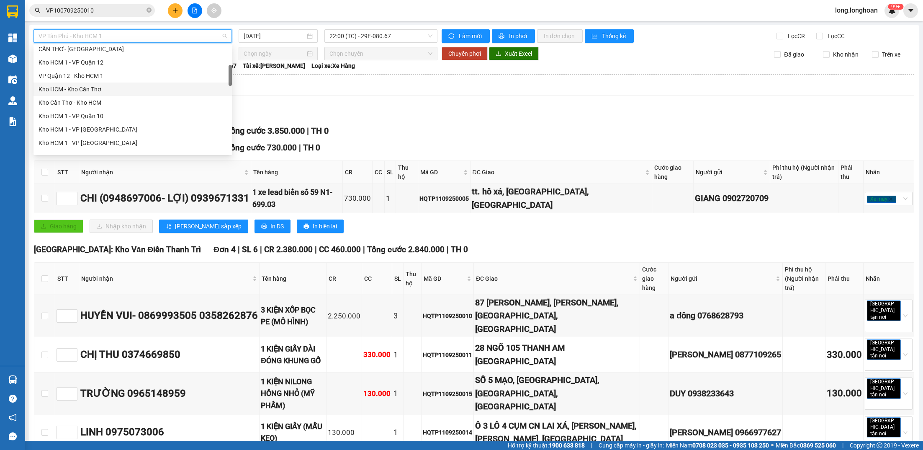
scroll to position [126, 0]
click at [119, 101] on div "Kho Cần Thơ - Kho HCM" at bounding box center [133, 101] width 188 height 9
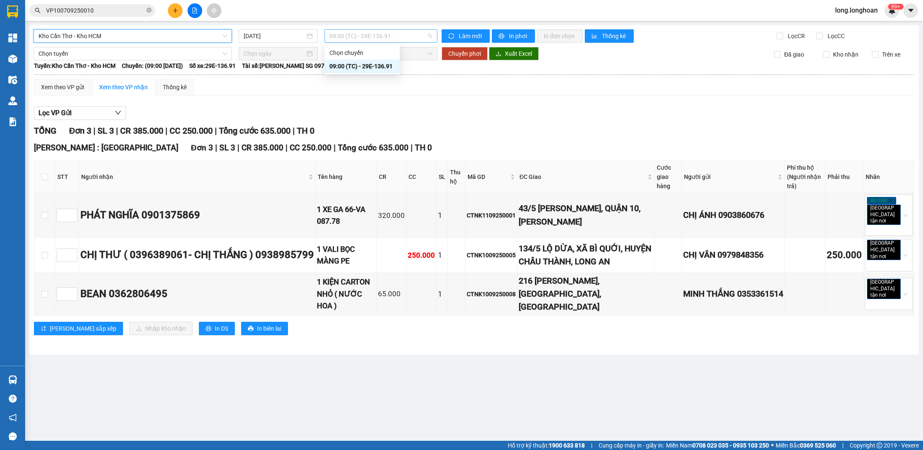
click at [363, 41] on span "09:00 (TC) - 29E-136.91" at bounding box center [380, 36] width 103 height 13
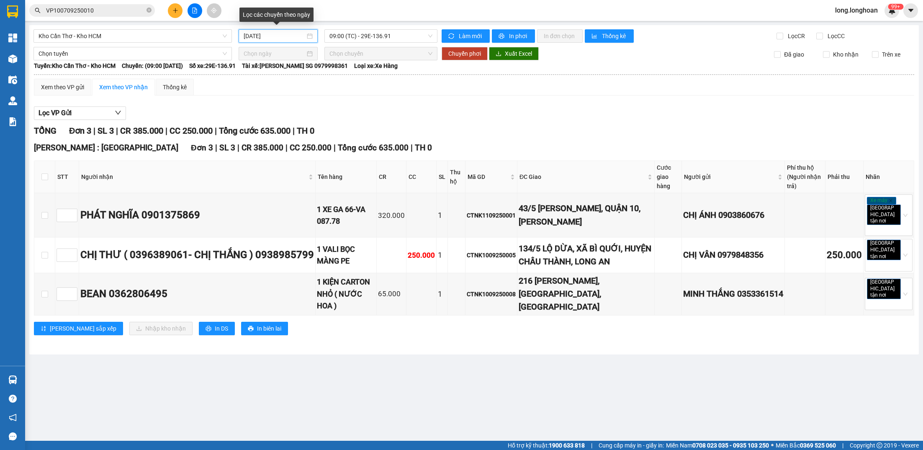
click at [296, 36] on input "[DATE]" at bounding box center [274, 35] width 61 height 9
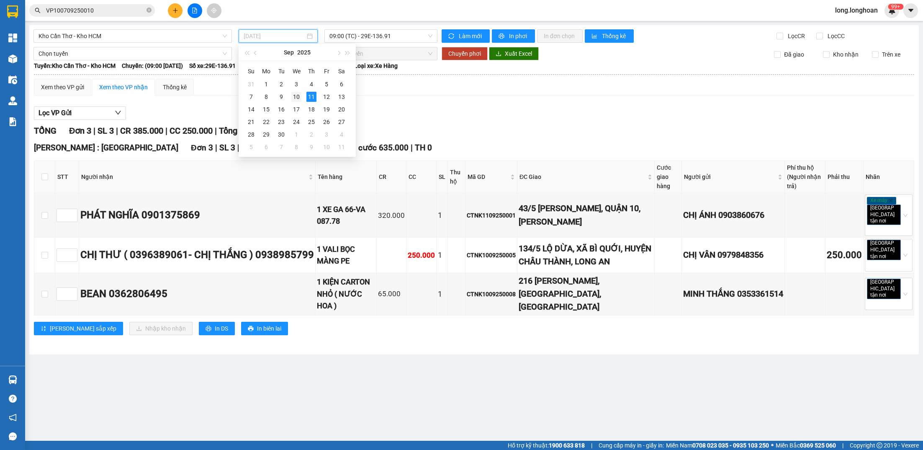
click at [300, 93] on div "10" at bounding box center [296, 97] width 10 height 10
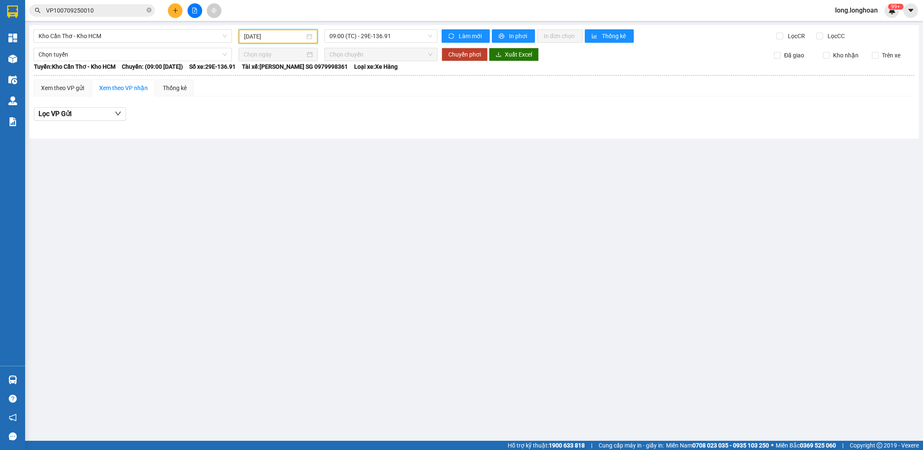
click at [262, 41] on div "[DATE]" at bounding box center [278, 36] width 79 height 14
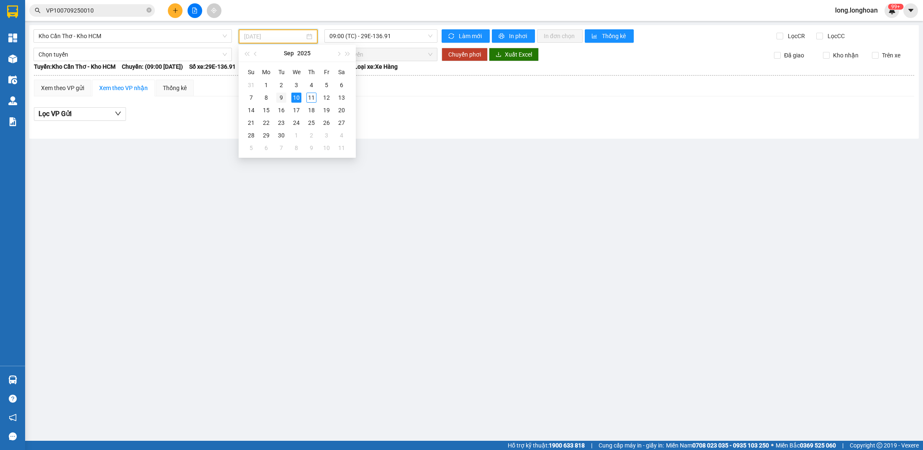
click at [281, 97] on div "9" at bounding box center [281, 98] width 10 height 10
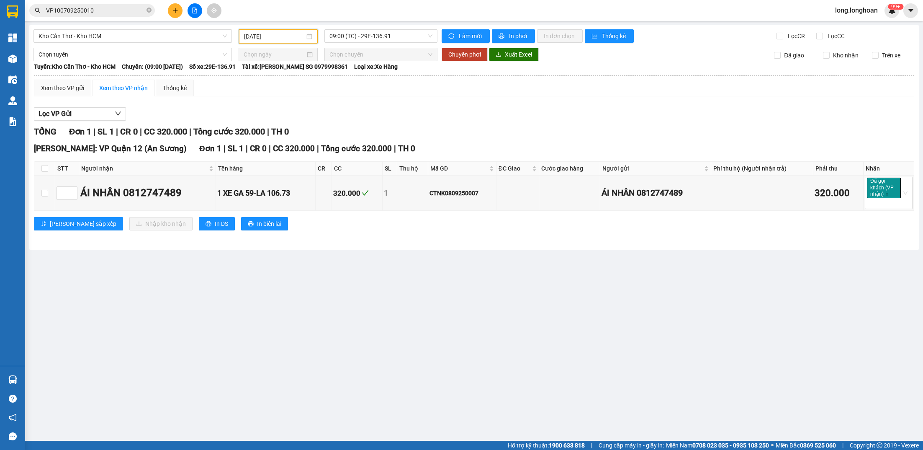
click at [304, 29] on div "[DATE]" at bounding box center [278, 36] width 79 height 14
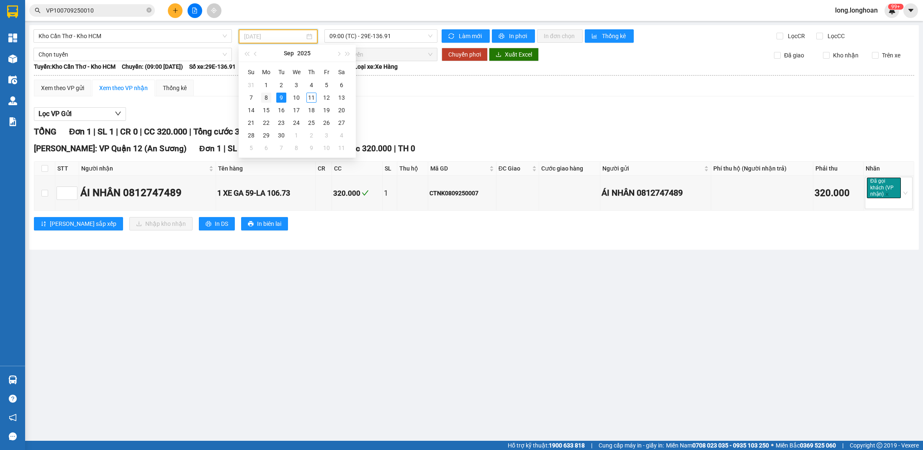
click at [267, 97] on div "8" at bounding box center [266, 98] width 10 height 10
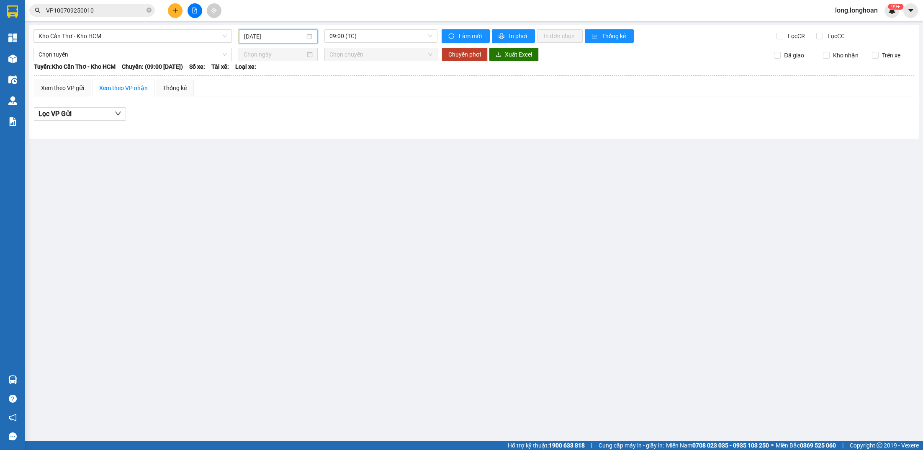
click at [154, 45] on div "Kho Cần Thơ - Kho HCM [DATE] 09:00 (TC) Làm mới In phơi In đơn chọn Thống kê Lọ…" at bounding box center [474, 81] width 890 height 113
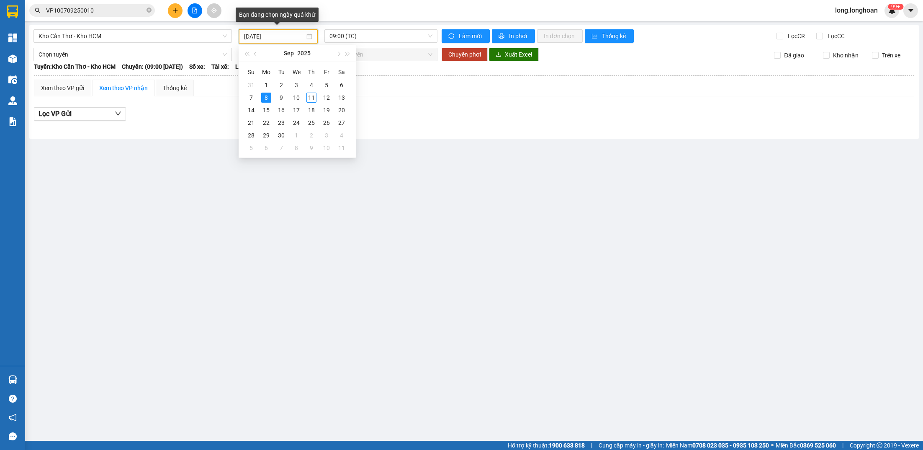
click at [268, 36] on input "[DATE]" at bounding box center [274, 36] width 60 height 9
click at [301, 98] on div "10" at bounding box center [296, 98] width 10 height 10
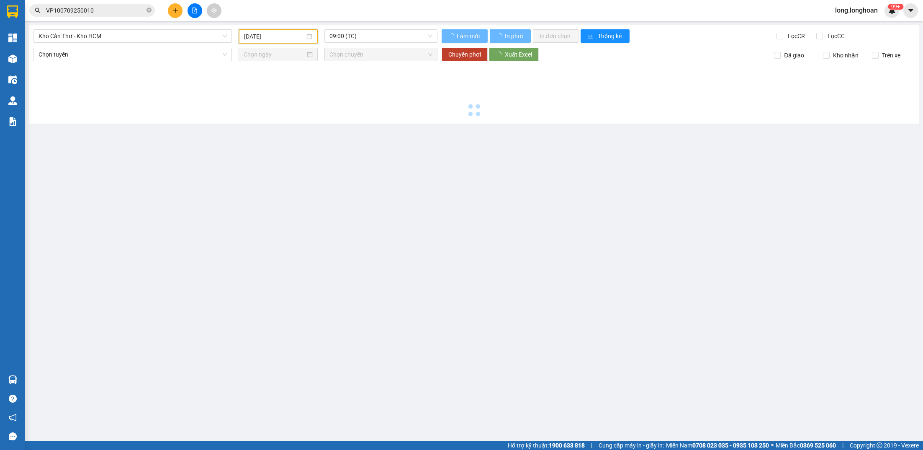
type input "[DATE]"
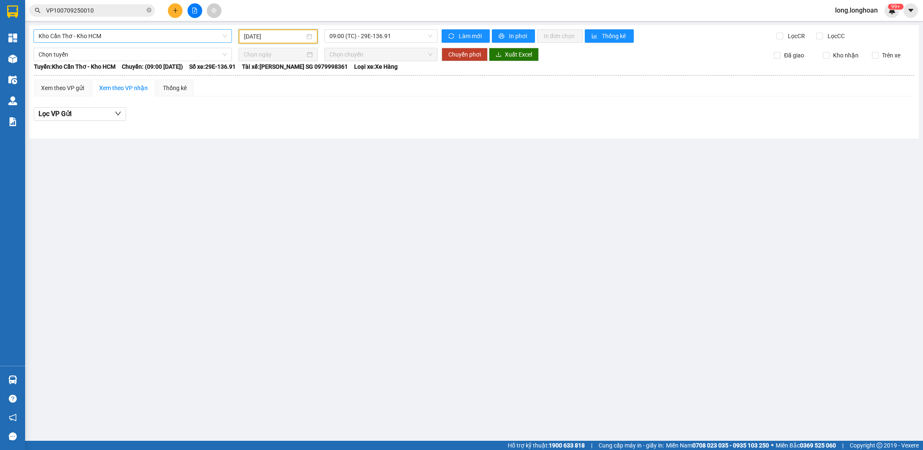
click at [199, 38] on span "Kho Cần Thơ - Kho HCM" at bounding box center [133, 36] width 188 height 13
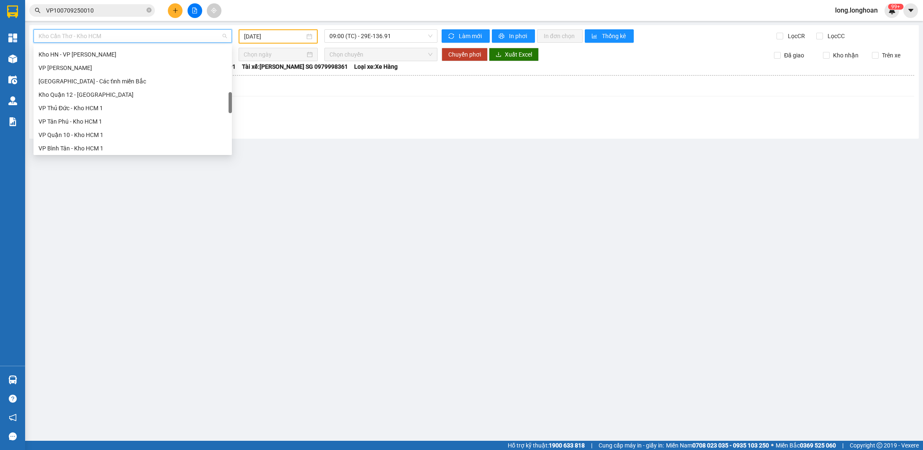
scroll to position [307, 0]
click at [121, 109] on div "VP Thủ Đức - Kho HCM 1" at bounding box center [133, 107] width 188 height 9
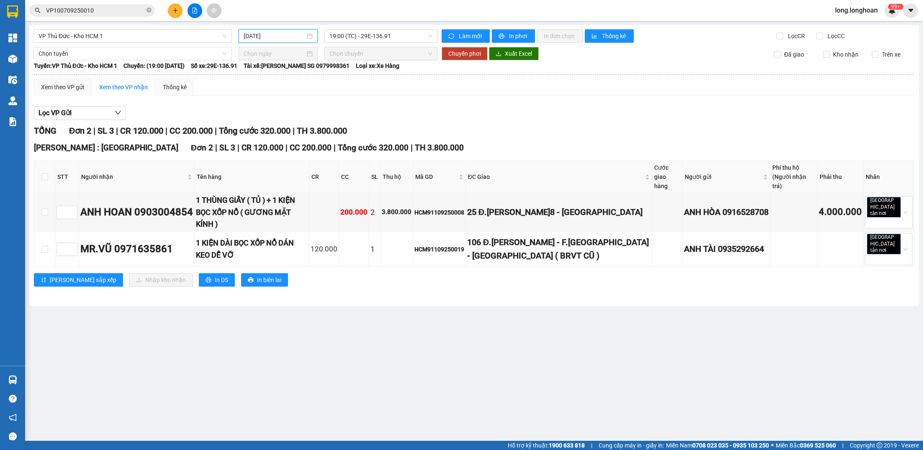
click at [289, 32] on input "[DATE]" at bounding box center [274, 35] width 61 height 9
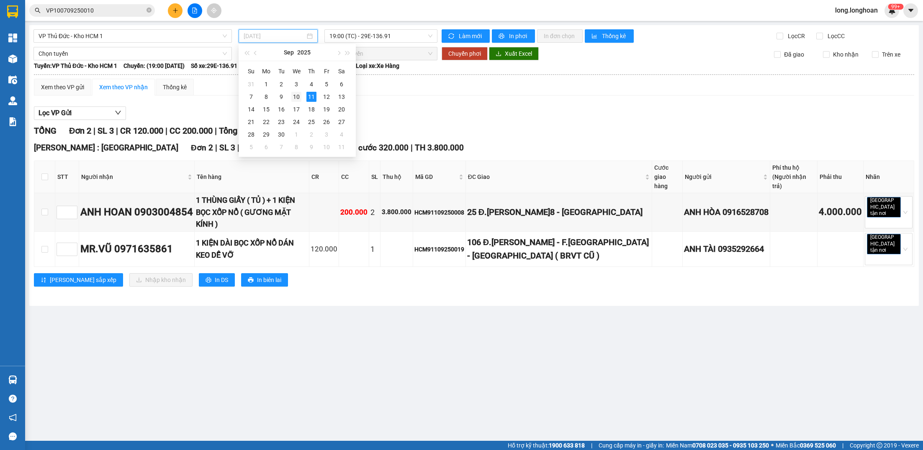
click at [296, 95] on div "10" at bounding box center [296, 97] width 10 height 10
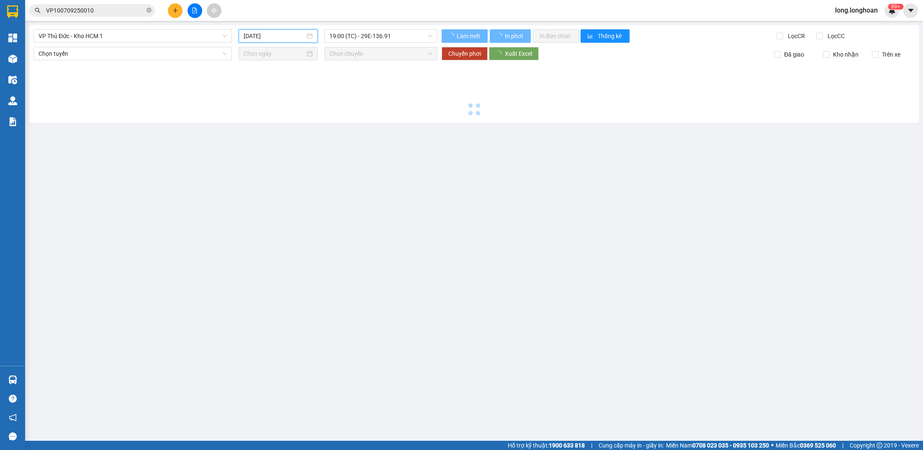
type input "[DATE]"
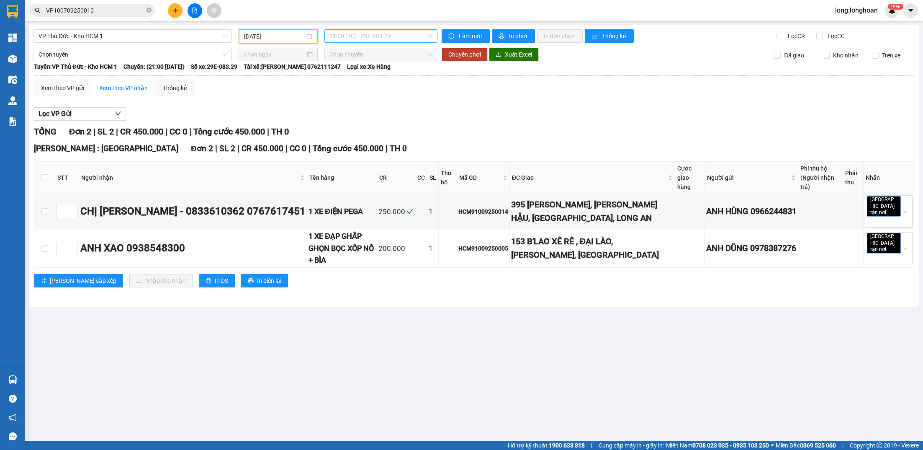
click at [354, 36] on span "21:00 (TC) - 29E-083.29" at bounding box center [380, 36] width 103 height 13
click at [222, 35] on span "VP Thủ Đức - Kho HCM 1" at bounding box center [133, 36] width 188 height 13
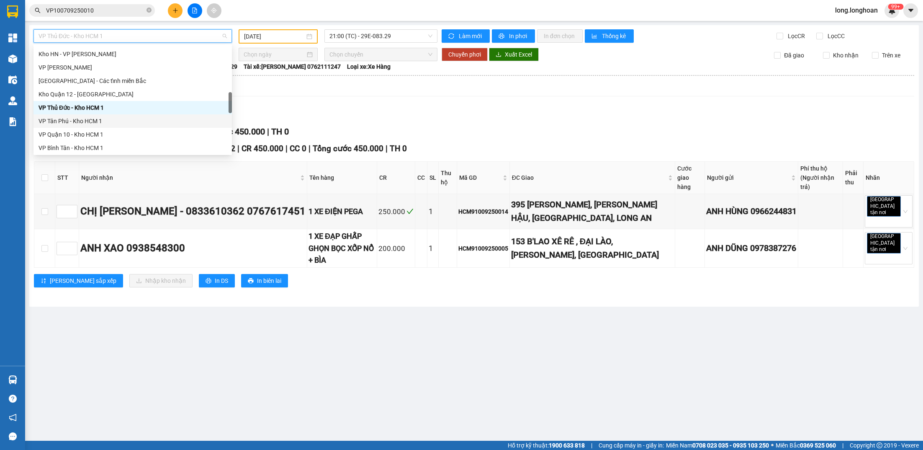
click at [128, 114] on div "VP Tân Phú - Kho HCM 1" at bounding box center [132, 120] width 198 height 13
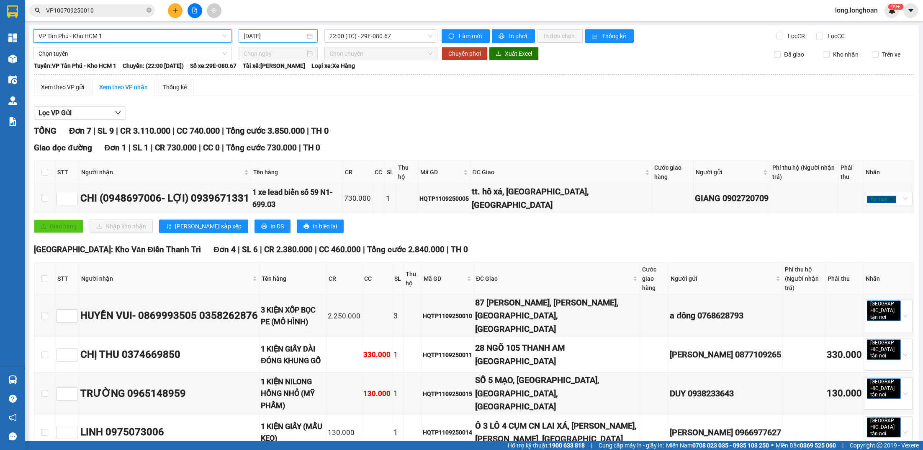
click at [265, 38] on input "[DATE]" at bounding box center [274, 35] width 61 height 9
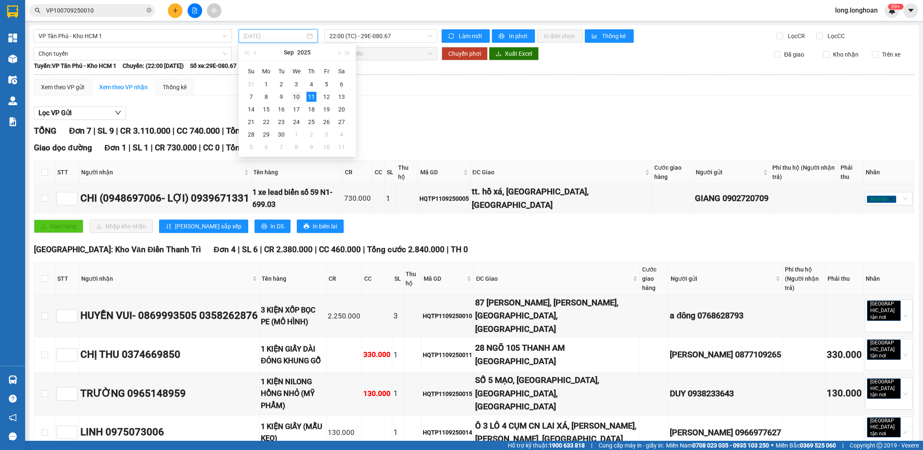
click at [296, 99] on div "10" at bounding box center [296, 97] width 10 height 10
type input "[DATE]"
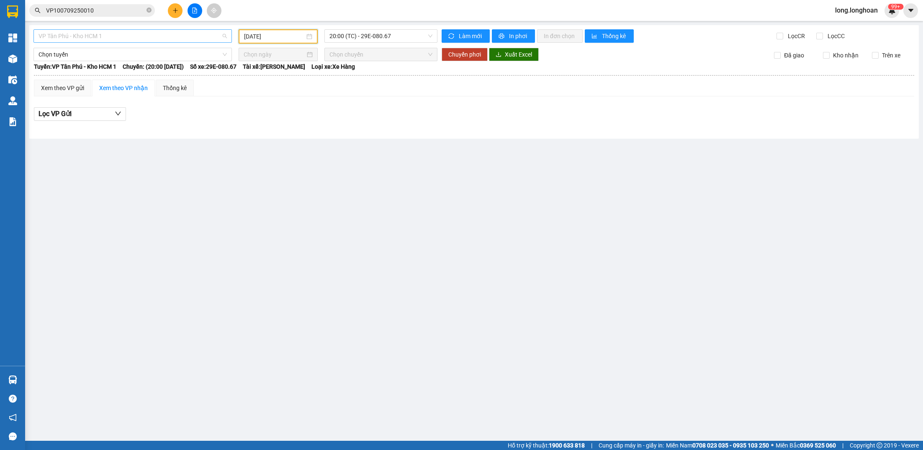
click at [198, 38] on span "VP Tân Phú - Kho HCM 1" at bounding box center [133, 36] width 188 height 13
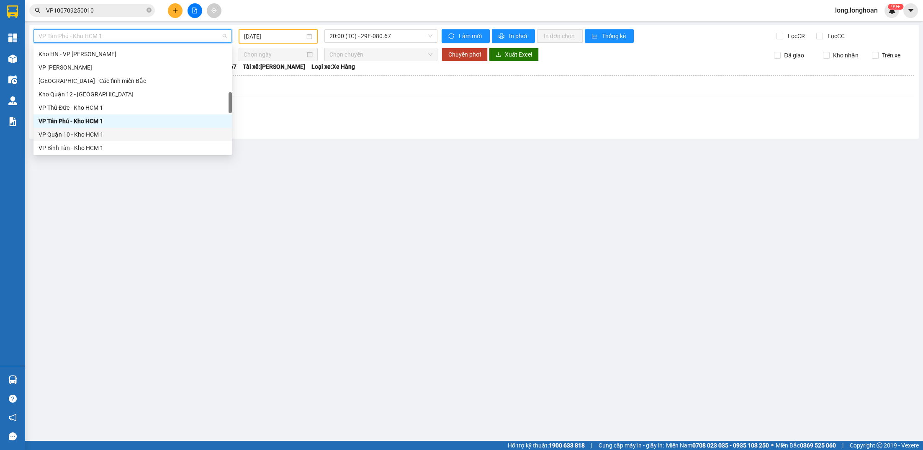
click at [118, 131] on div "VP Quận 10 - Kho HCM 1" at bounding box center [133, 134] width 188 height 9
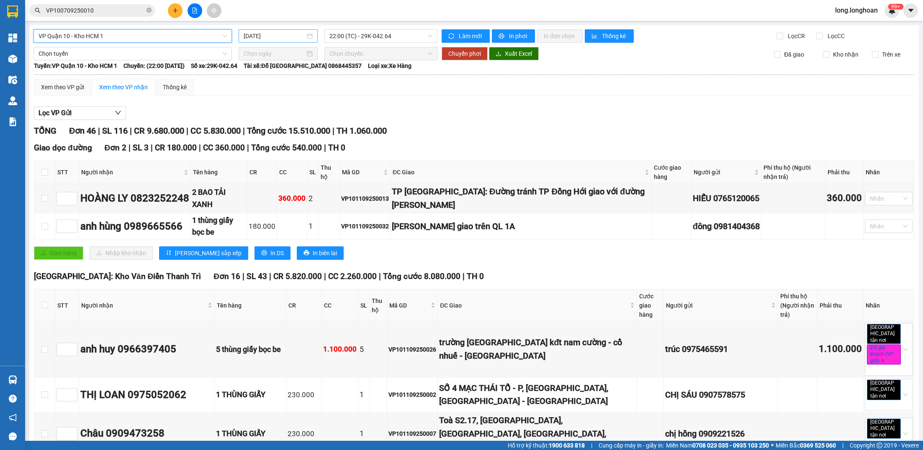
click at [289, 36] on input "[DATE]" at bounding box center [274, 35] width 61 height 9
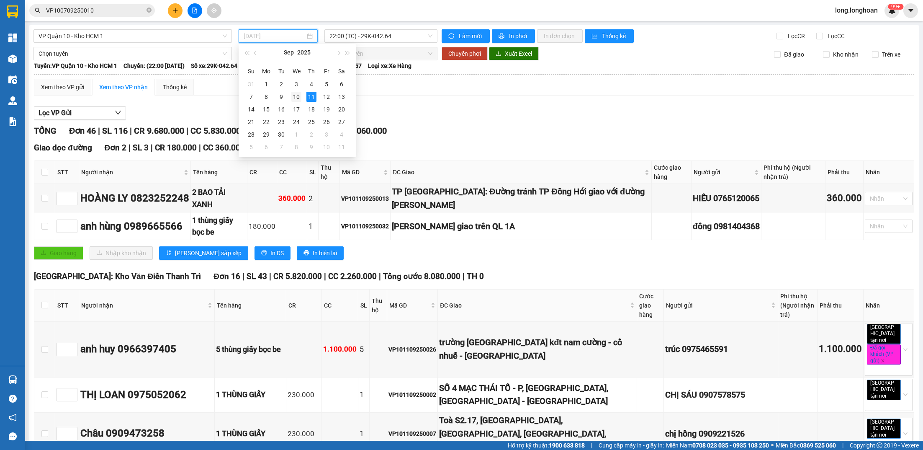
click at [292, 94] on div "10" at bounding box center [296, 97] width 10 height 10
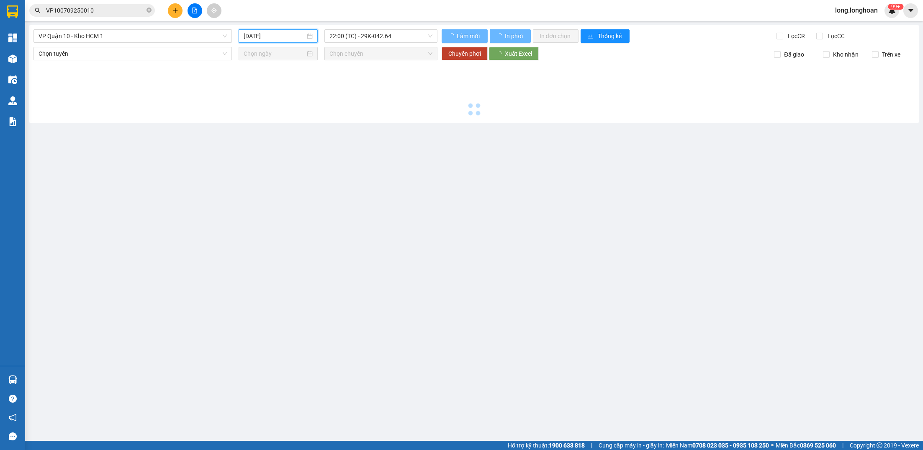
type input "[DATE]"
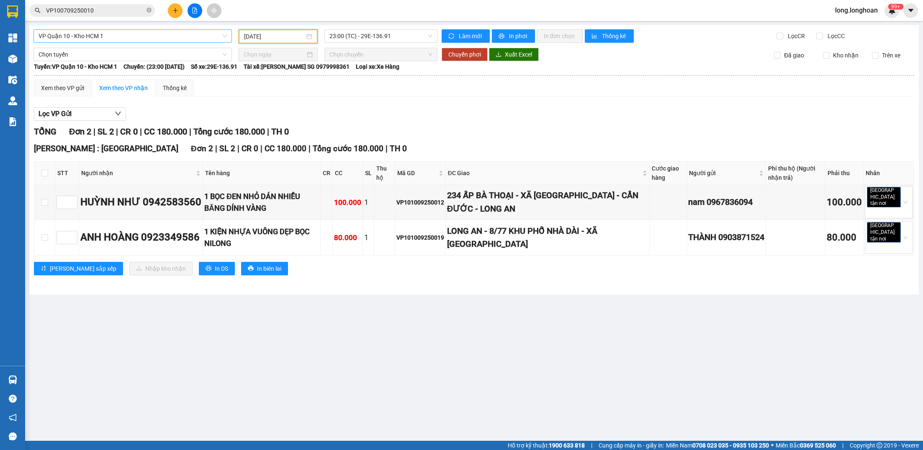
click at [199, 33] on span "VP Quận 10 - Kho HCM 1" at bounding box center [133, 36] width 188 height 13
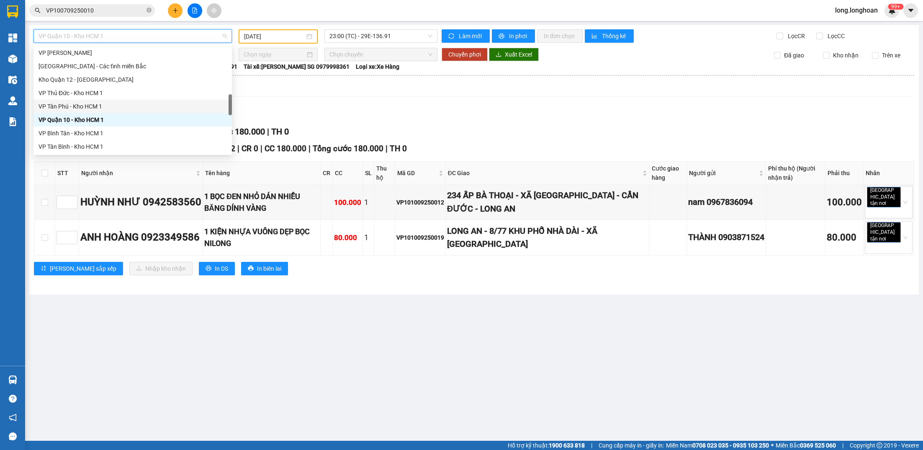
scroll to position [323, 0]
click at [341, 31] on span "23:00 (TC) - 29E-136.91" at bounding box center [380, 36] width 103 height 13
click at [154, 41] on span "VP Quận 10 - Kho HCM 1" at bounding box center [133, 36] width 188 height 13
click at [103, 134] on div "VP Bình Tân - Kho HCM 1" at bounding box center [133, 131] width 188 height 9
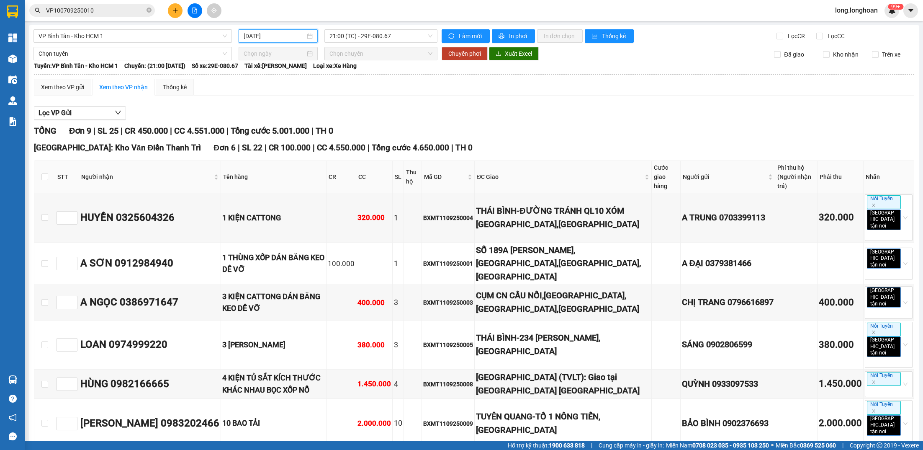
click at [264, 37] on input "[DATE]" at bounding box center [274, 35] width 61 height 9
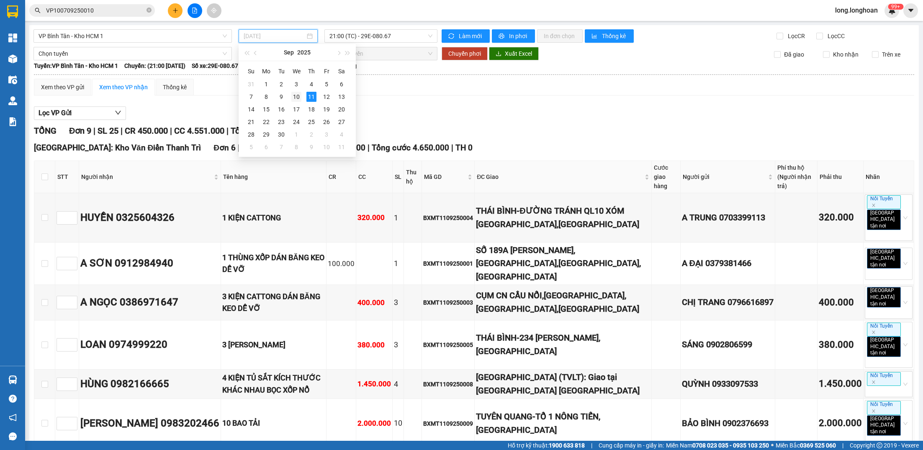
click at [296, 98] on div "10" at bounding box center [296, 97] width 10 height 10
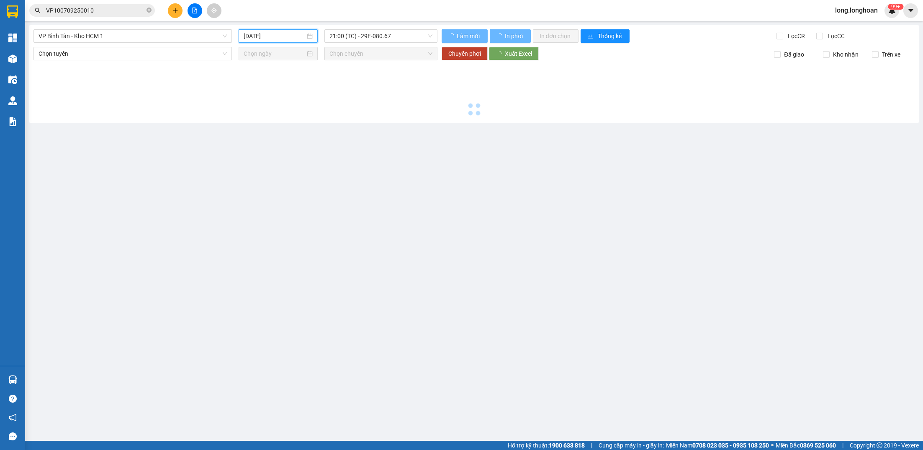
type input "[DATE]"
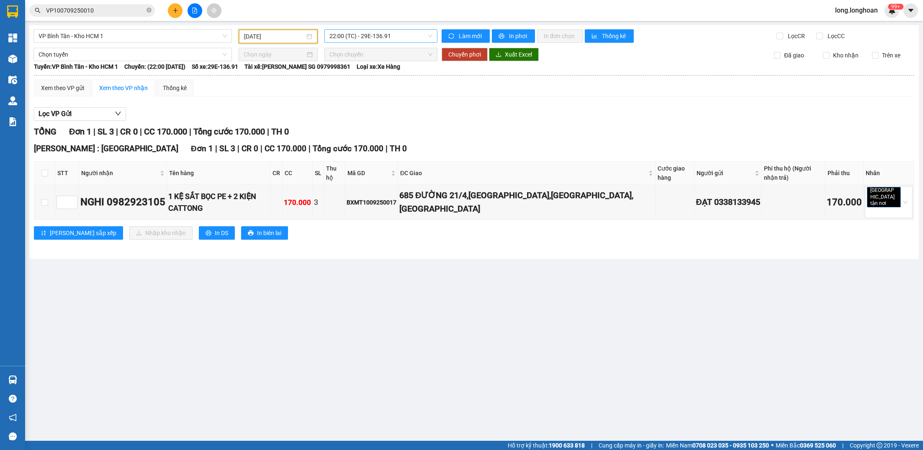
click at [408, 34] on span "22:00 (TC) - 29E-136.91" at bounding box center [380, 36] width 103 height 13
click at [337, 98] on div "Xem theo VP gửi Xem theo VP nhận Thống kê Lọc VP Gửi TỔNG Đơn 1 | SL 3 | CR 0 …" at bounding box center [474, 165] width 880 height 170
click at [208, 40] on span "VP Bình Tân - Kho HCM 1" at bounding box center [133, 36] width 188 height 13
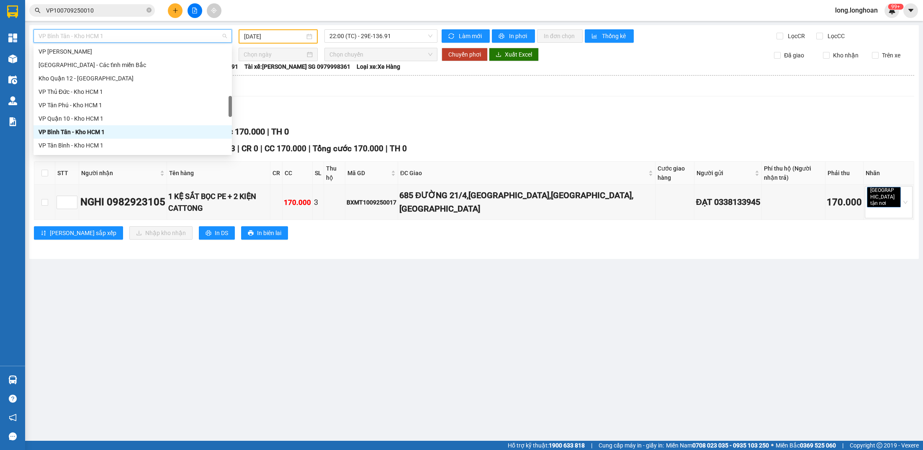
scroll to position [348, 0]
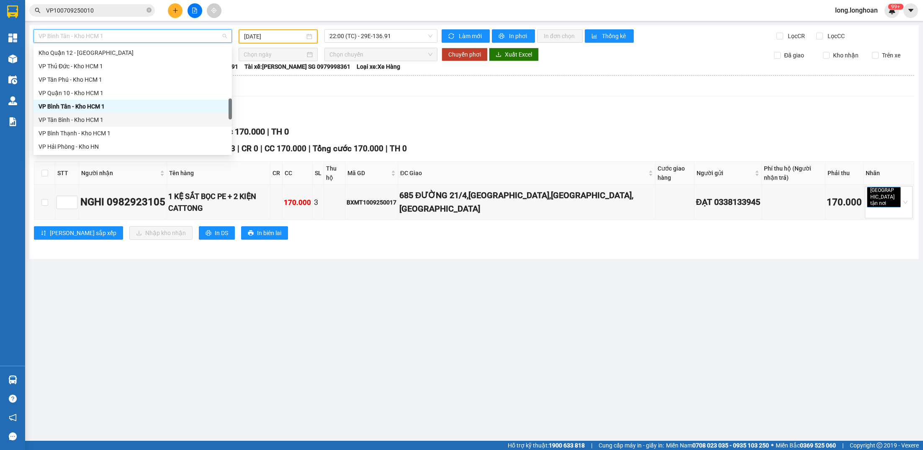
click at [104, 122] on div "VP Tân Bình - Kho HCM 1" at bounding box center [133, 119] width 188 height 9
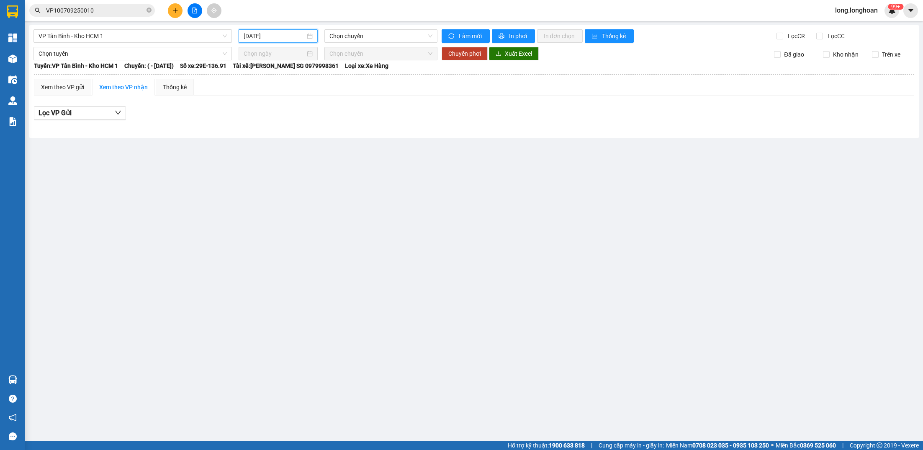
click at [291, 36] on input "[DATE]" at bounding box center [274, 35] width 61 height 9
click at [302, 98] on td "10" at bounding box center [296, 96] width 15 height 13
type input "[DATE]"
click at [326, 39] on div "19:26 (TC) - 29H-955.02" at bounding box center [380, 35] width 113 height 13
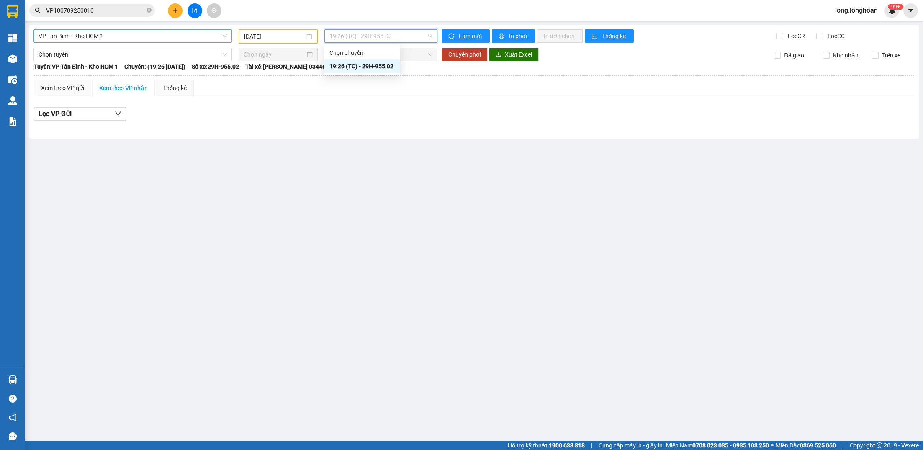
click at [201, 34] on span "VP Tân Bình - Kho HCM 1" at bounding box center [133, 36] width 188 height 13
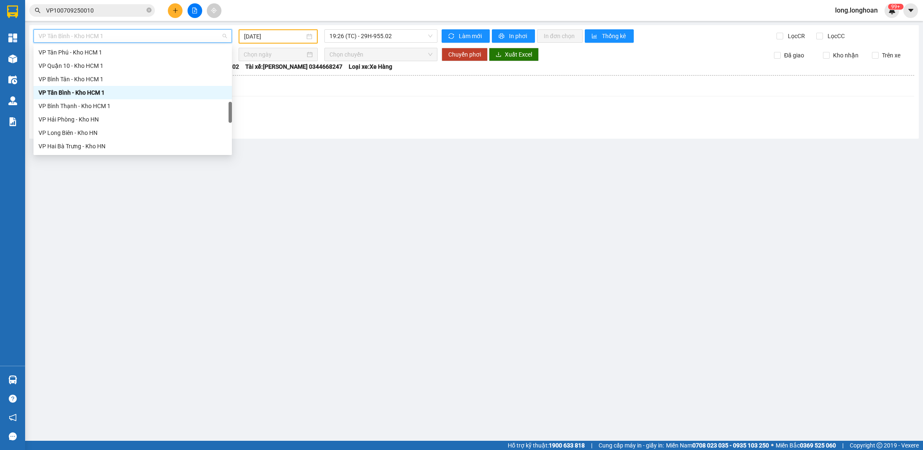
scroll to position [376, 0]
click at [131, 105] on div "VP Bình Thạnh - Kho HCM 1" at bounding box center [133, 105] width 188 height 9
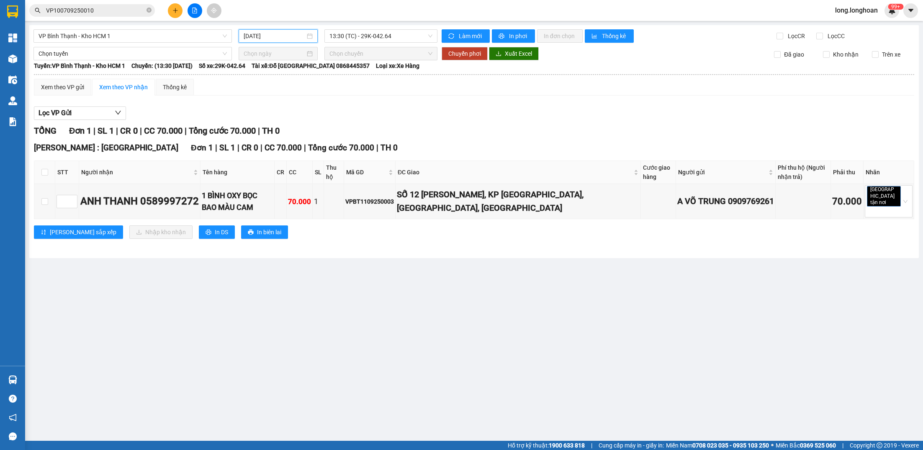
click at [263, 39] on input "[DATE]" at bounding box center [274, 35] width 61 height 9
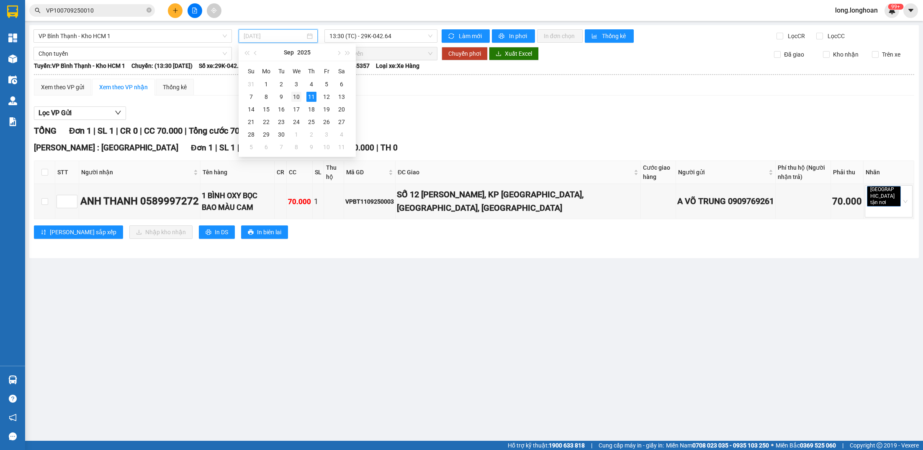
click at [299, 98] on div "10" at bounding box center [296, 97] width 10 height 10
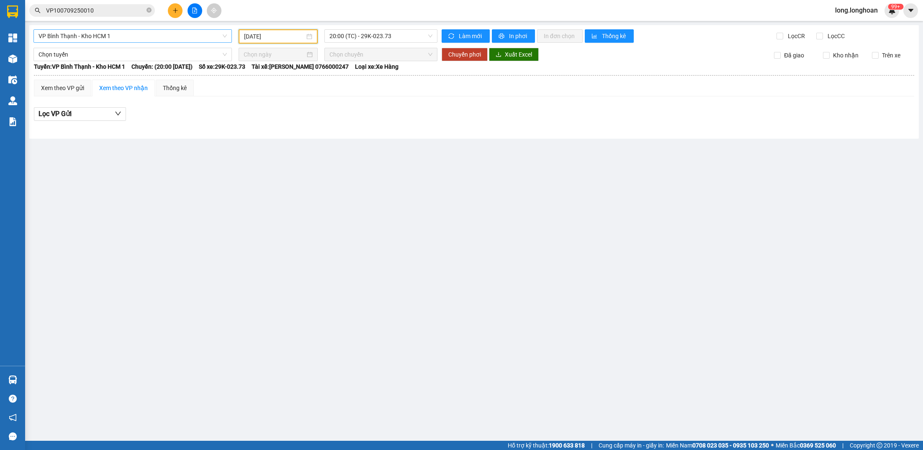
click at [160, 40] on span "VP Bình Thạnh - Kho HCM 1" at bounding box center [133, 36] width 188 height 13
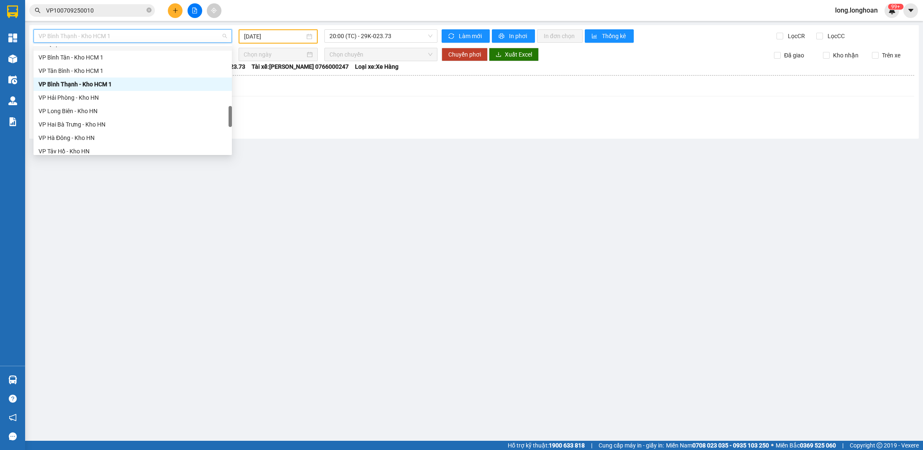
scroll to position [402, 0]
click at [296, 28] on div "VP Bình Thạnh - Kho HCM 1 [DATE] 20:00 (TC) - 29K-023.73 Làm mới In phơi In đơn…" at bounding box center [474, 81] width 890 height 113
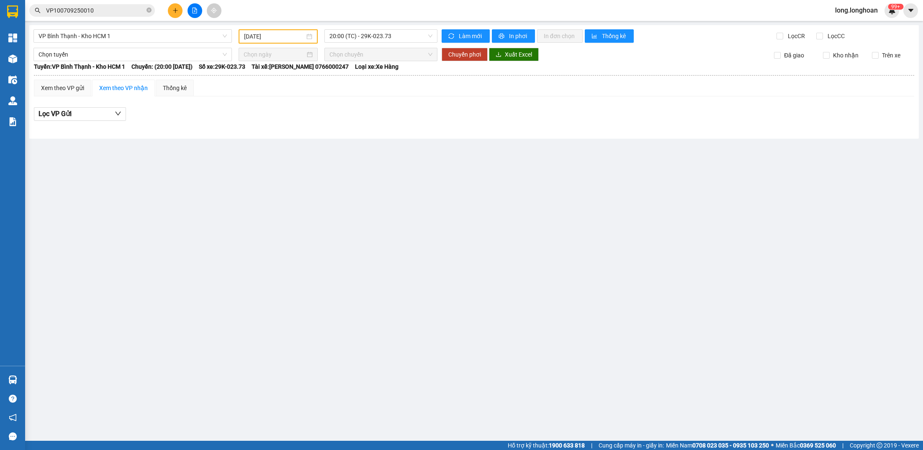
click at [296, 41] on div "[DATE]" at bounding box center [278, 36] width 79 height 14
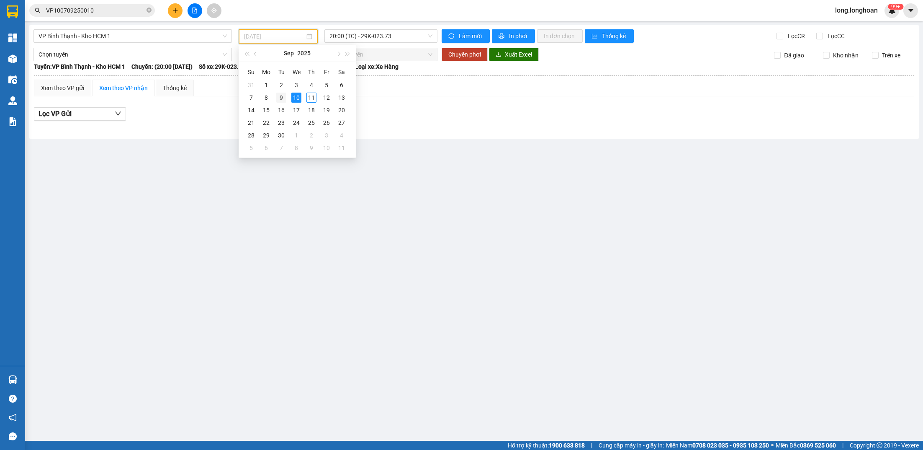
click at [283, 102] on div "9" at bounding box center [281, 98] width 10 height 10
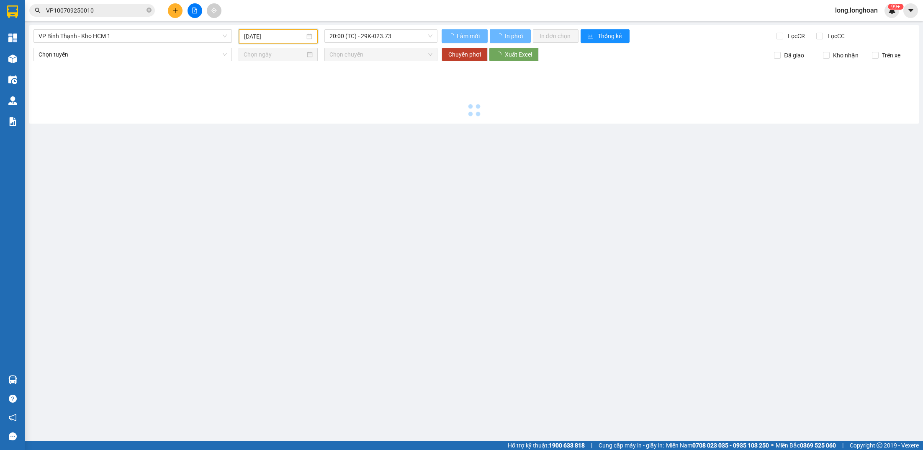
type input "[DATE]"
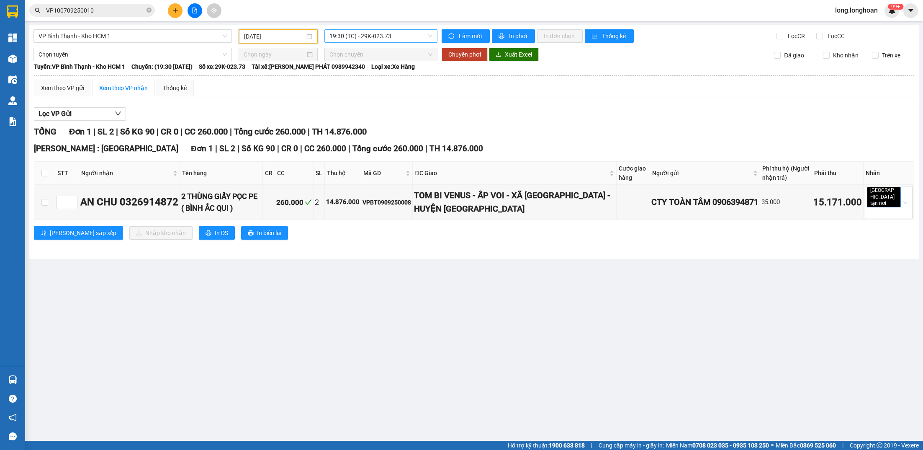
click at [395, 39] on span "19:30 (TC) - 29K-023.73" at bounding box center [380, 36] width 103 height 13
click at [168, 38] on span "VP Bình Thạnh - Kho HCM 1" at bounding box center [133, 36] width 188 height 13
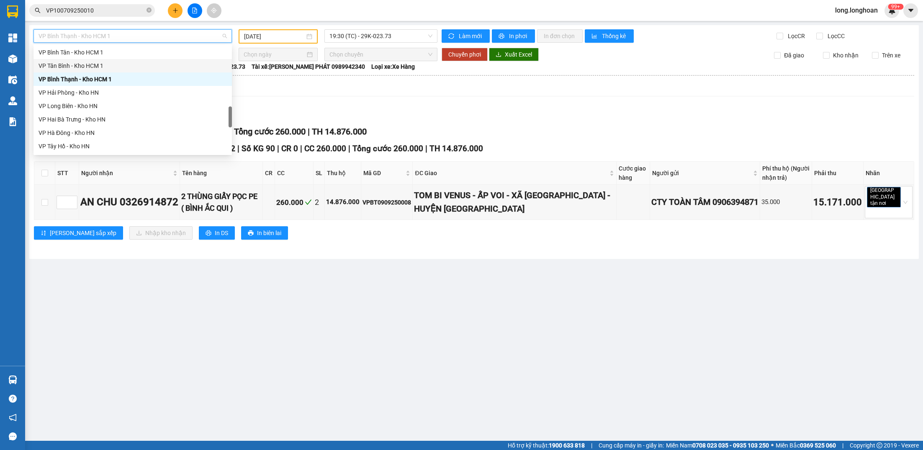
click at [134, 70] on div "VP Tân Bình - Kho HCM 1" at bounding box center [133, 65] width 188 height 9
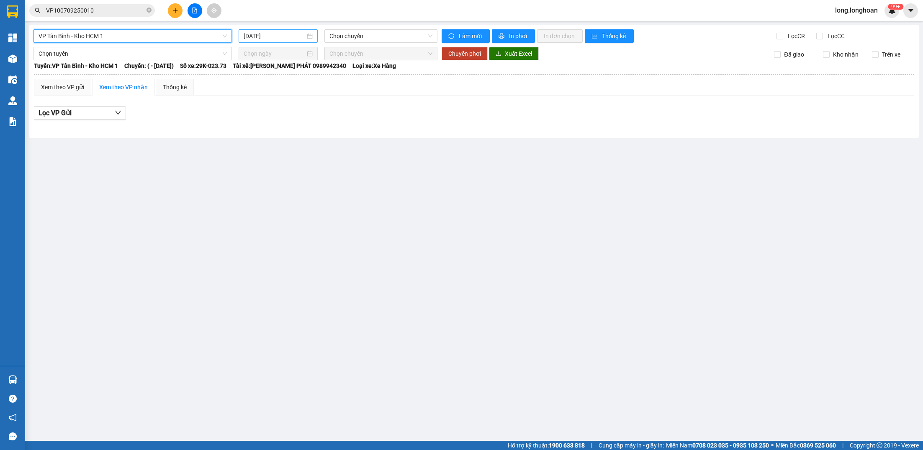
click at [270, 34] on input "[DATE]" at bounding box center [274, 35] width 61 height 9
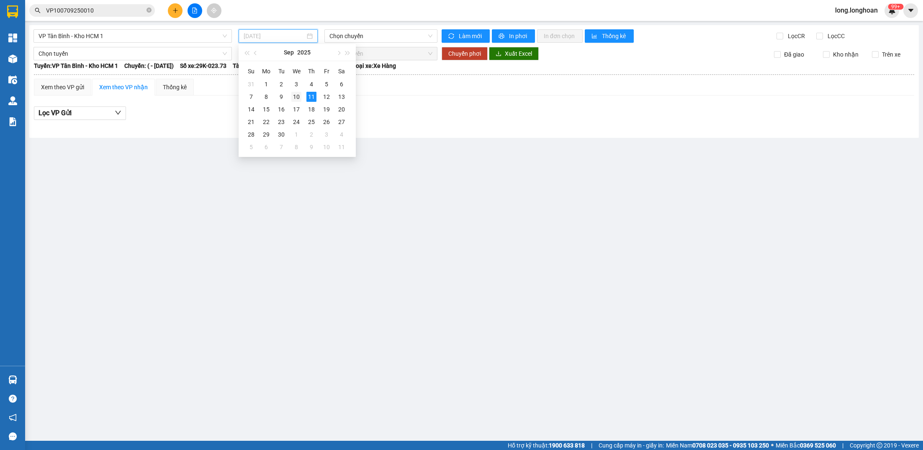
click at [291, 95] on div "10" at bounding box center [296, 97] width 10 height 10
type input "[DATE]"
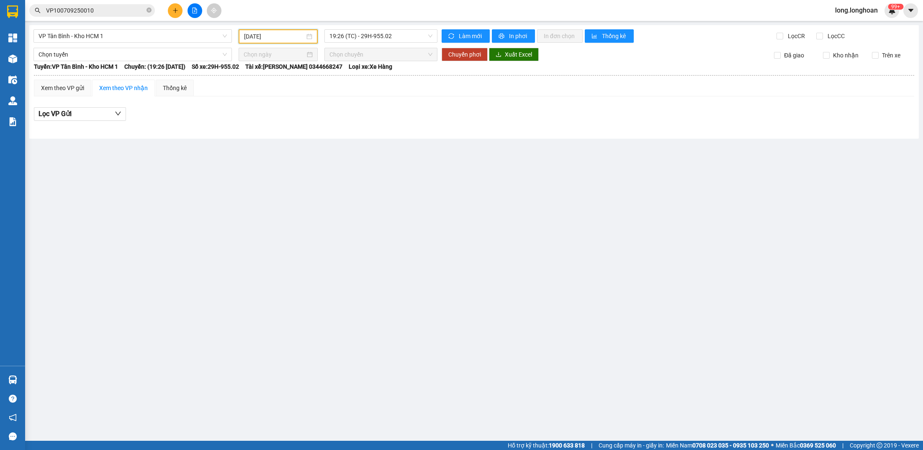
click at [140, 45] on div "VP Tân Bình - Kho HCM 1 [DATE] 19:26 (TC) - 29H-955.02 Làm mới In phơi In đơn c…" at bounding box center [474, 81] width 890 height 113
click at [139, 41] on span "VP Tân Bình - Kho HCM 1" at bounding box center [133, 36] width 188 height 13
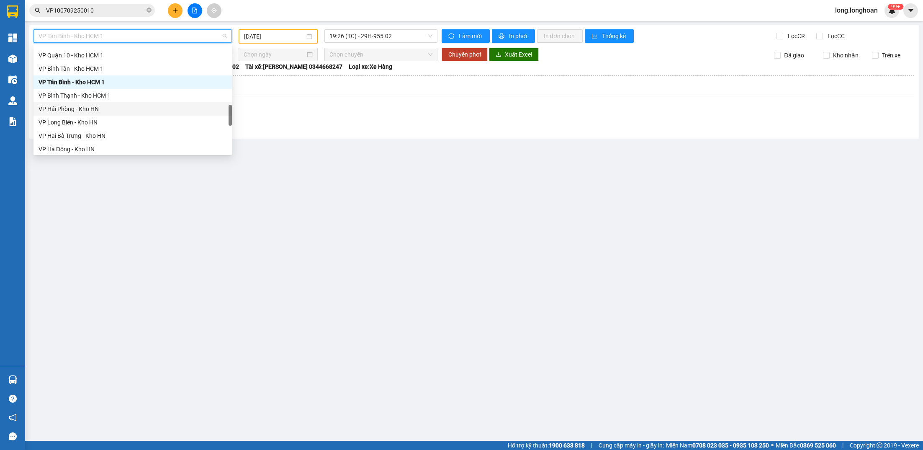
scroll to position [384, 0]
click at [94, 75] on div "VP Bình Tân - Kho HCM 1" at bounding box center [133, 71] width 188 height 9
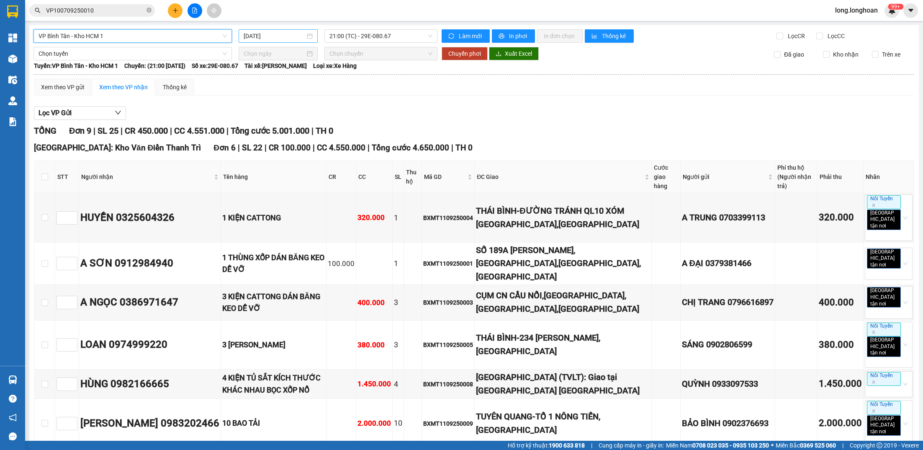
click at [279, 40] on input "[DATE]" at bounding box center [274, 35] width 61 height 9
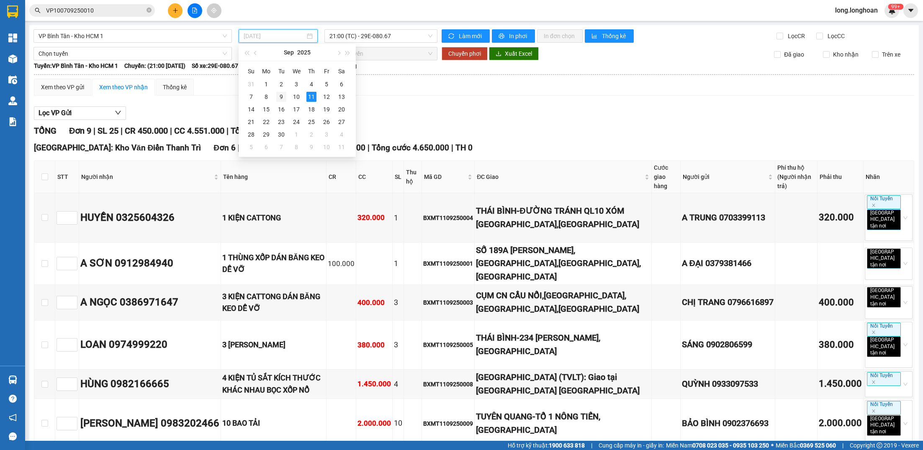
click at [281, 96] on div "9" at bounding box center [281, 97] width 10 height 10
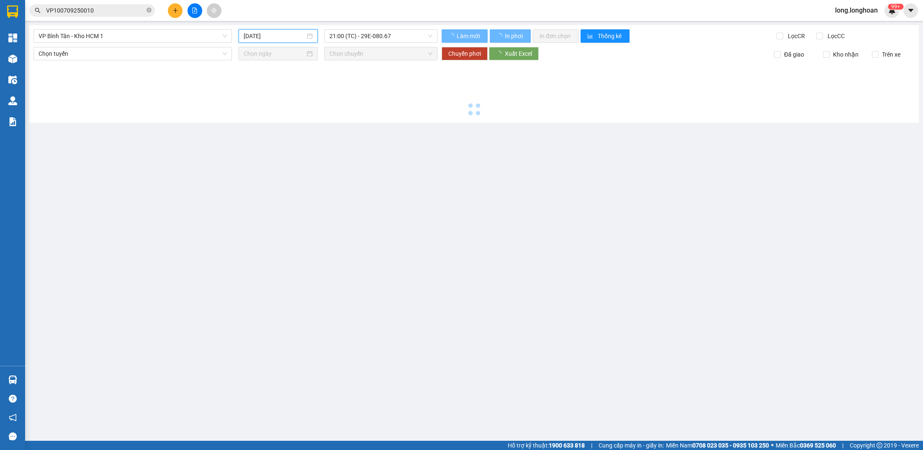
type input "[DATE]"
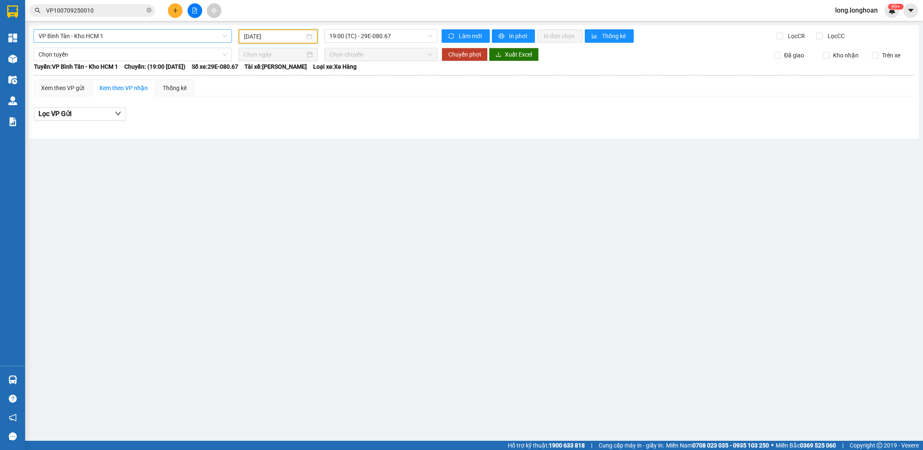
click at [170, 37] on span "VP Bình Tân - Kho HCM 1" at bounding box center [133, 36] width 188 height 13
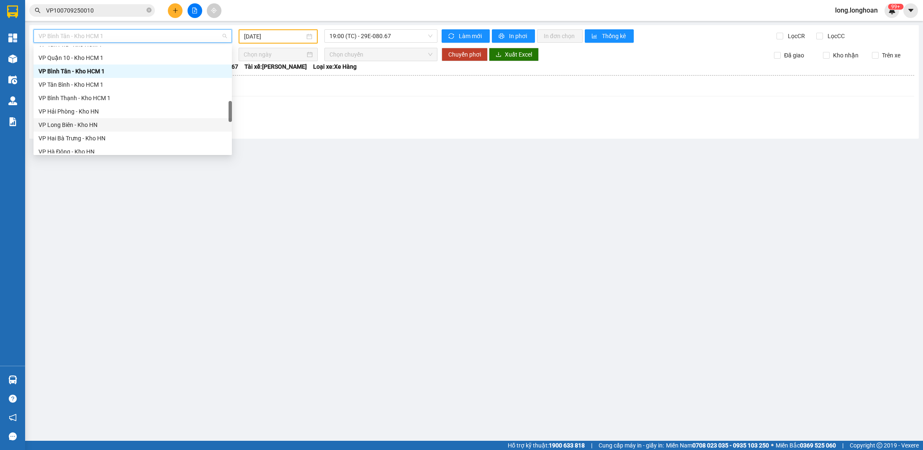
scroll to position [357, 0]
click at [113, 87] on div "VP Quận 10 - Kho HCM 1" at bounding box center [133, 84] width 188 height 9
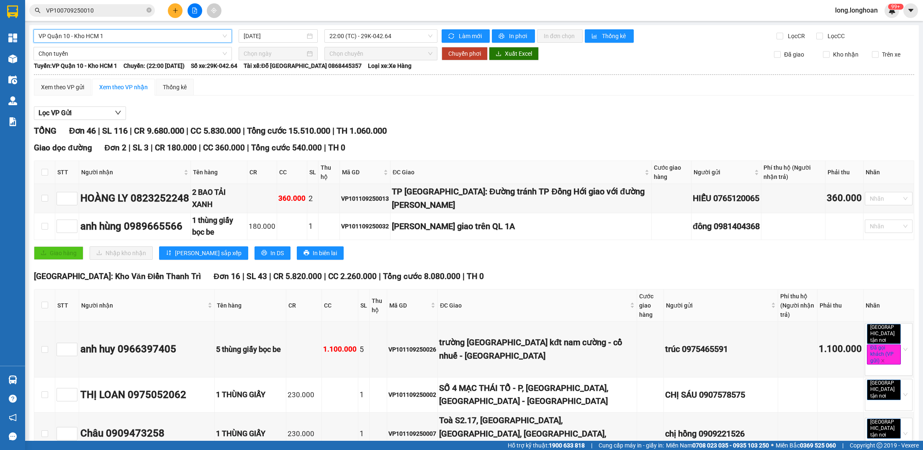
click at [257, 42] on div "[DATE]" at bounding box center [277, 35] width 85 height 13
click at [265, 40] on div "[DATE]" at bounding box center [278, 35] width 79 height 13
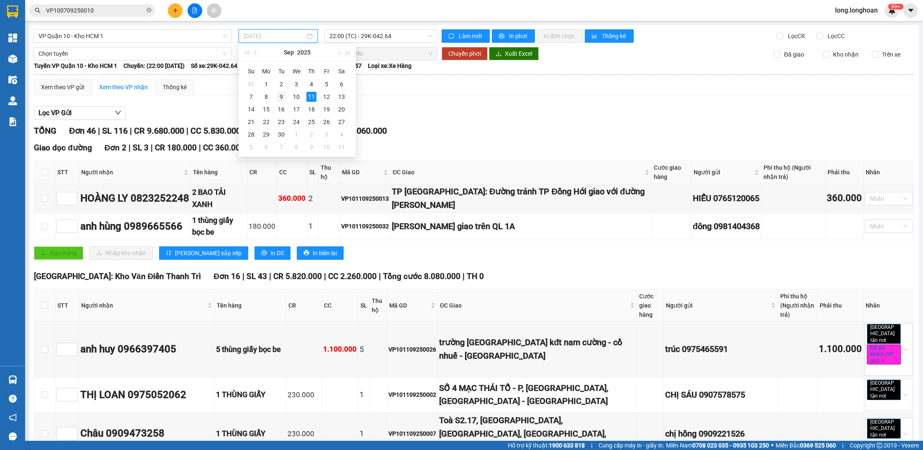
click at [279, 94] on div "9" at bounding box center [281, 97] width 10 height 10
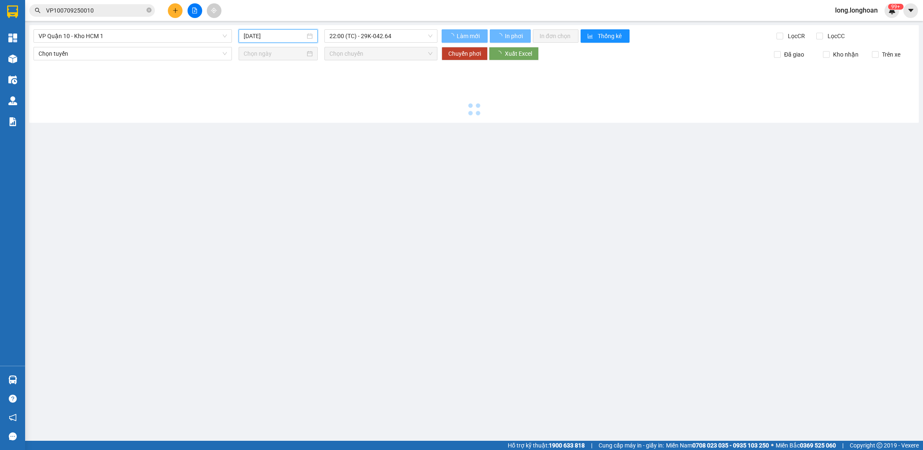
type input "[DATE]"
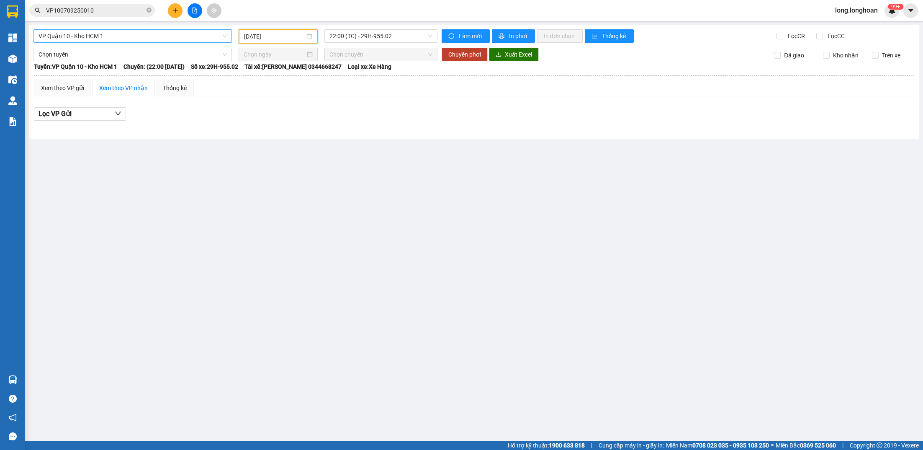
click at [189, 37] on span "VP Quận 10 - Kho HCM 1" at bounding box center [133, 36] width 188 height 13
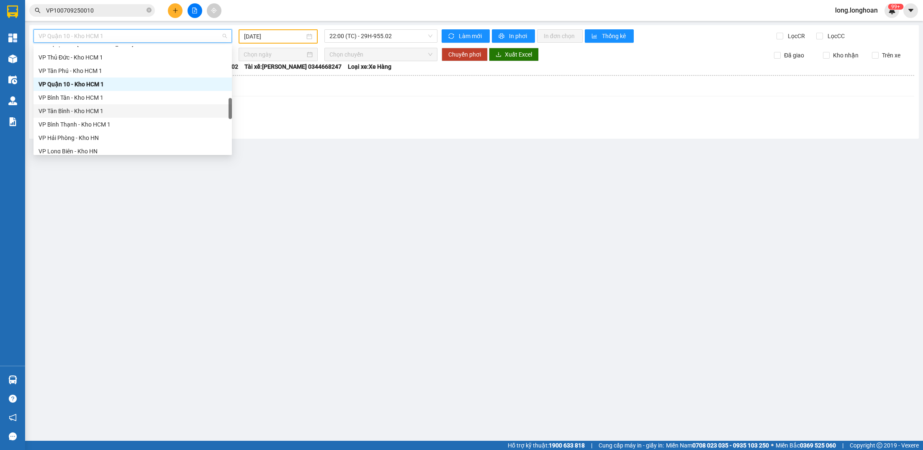
scroll to position [334, 0]
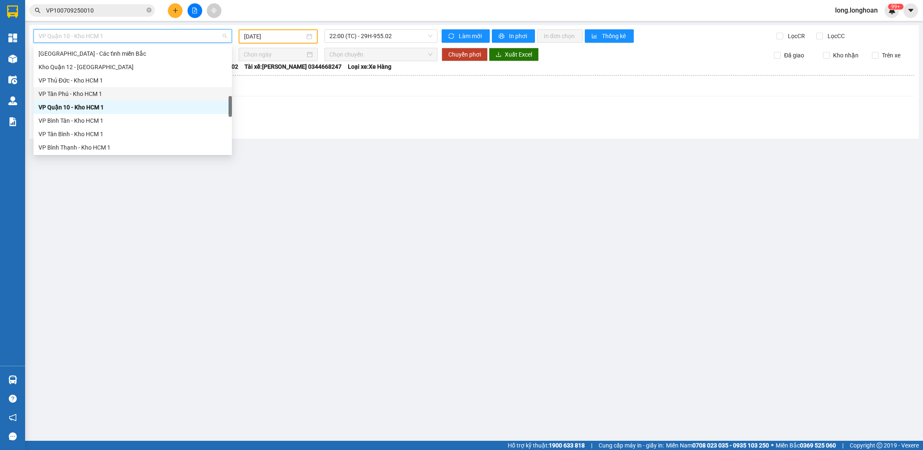
click at [118, 96] on div "VP Tân Phú - Kho HCM 1" at bounding box center [133, 93] width 188 height 9
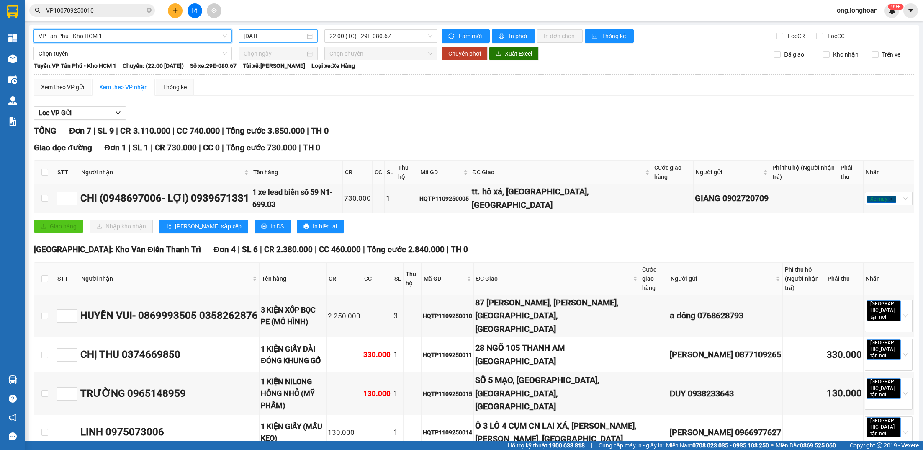
click at [289, 35] on input "[DATE]" at bounding box center [274, 35] width 61 height 9
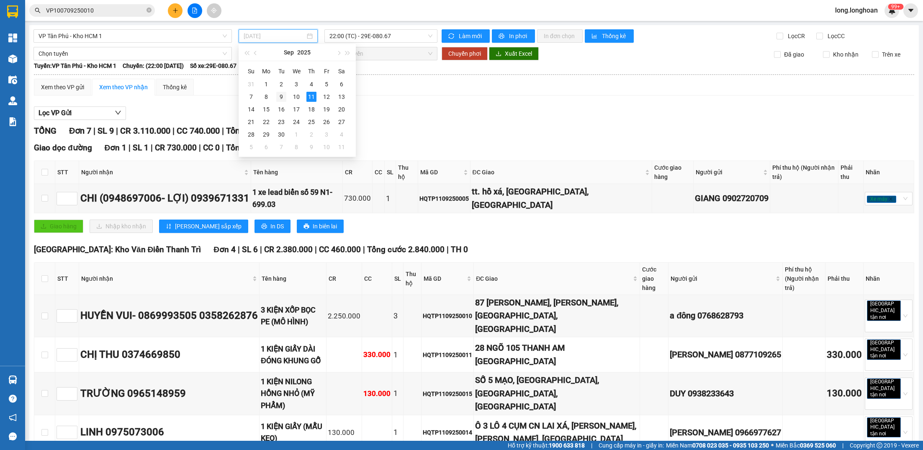
click at [283, 95] on div "9" at bounding box center [281, 97] width 10 height 10
type input "[DATE]"
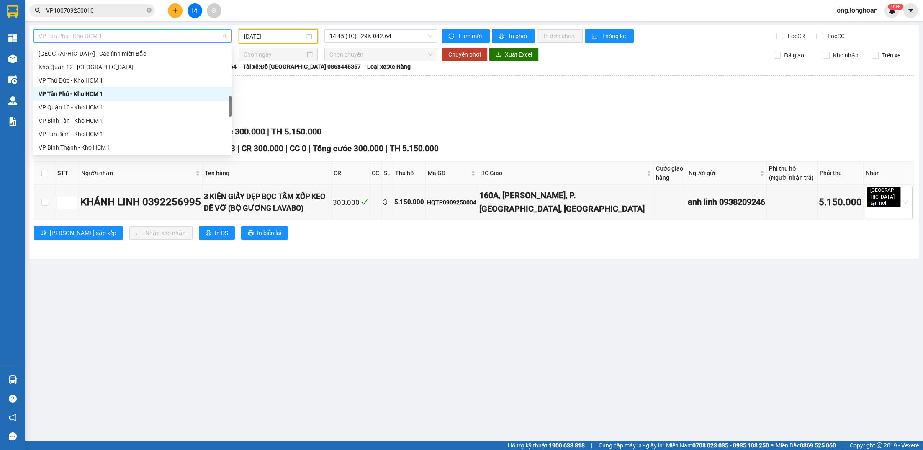
click at [170, 33] on span "VP Tân Phú - Kho HCM 1" at bounding box center [133, 36] width 188 height 13
click at [136, 80] on div "VP Thủ Đức - Kho HCM 1" at bounding box center [133, 80] width 188 height 9
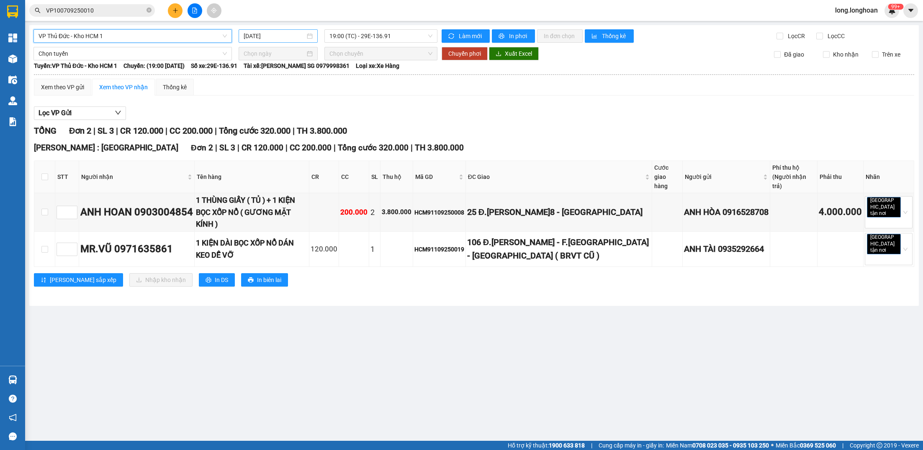
click at [268, 35] on input "[DATE]" at bounding box center [274, 35] width 61 height 9
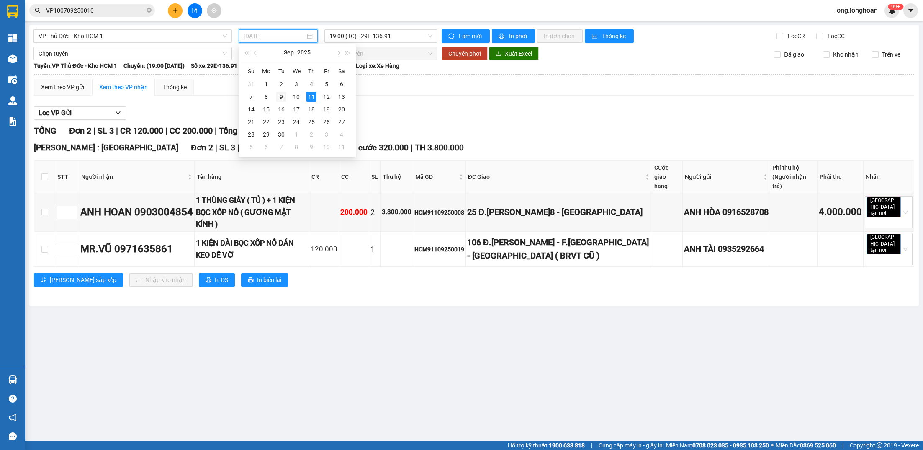
click at [279, 97] on div "9" at bounding box center [281, 97] width 10 height 10
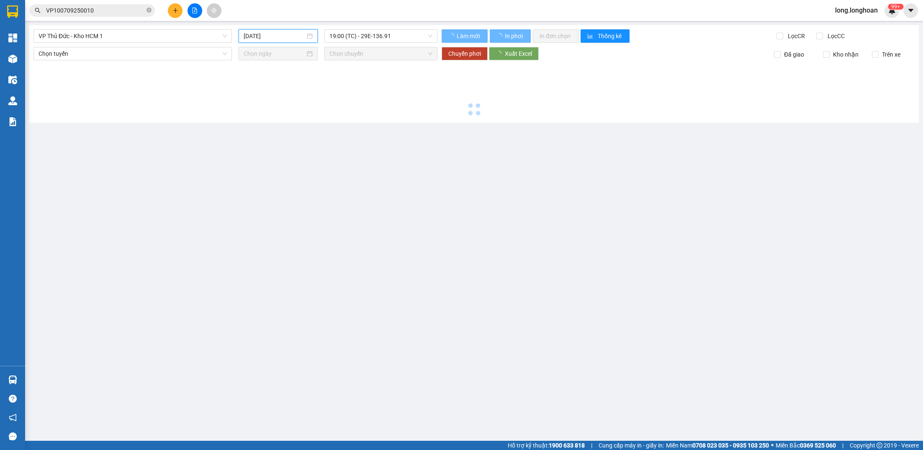
type input "[DATE]"
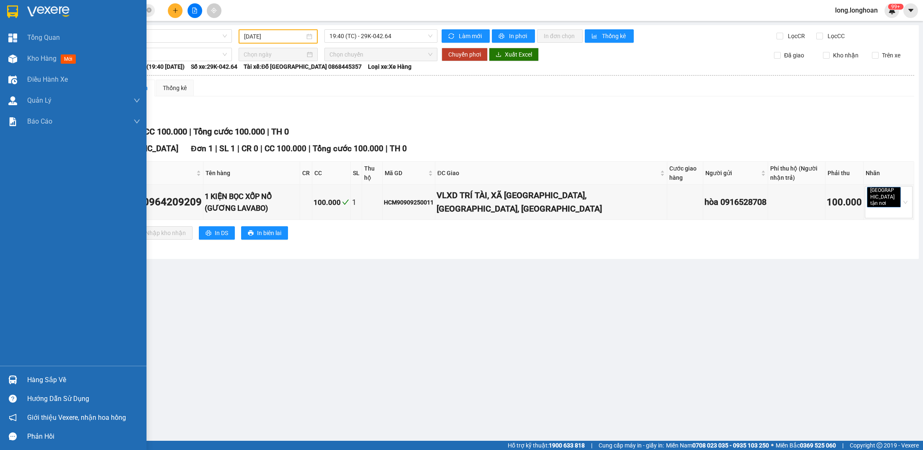
click at [21, 15] on div at bounding box center [73, 13] width 147 height 27
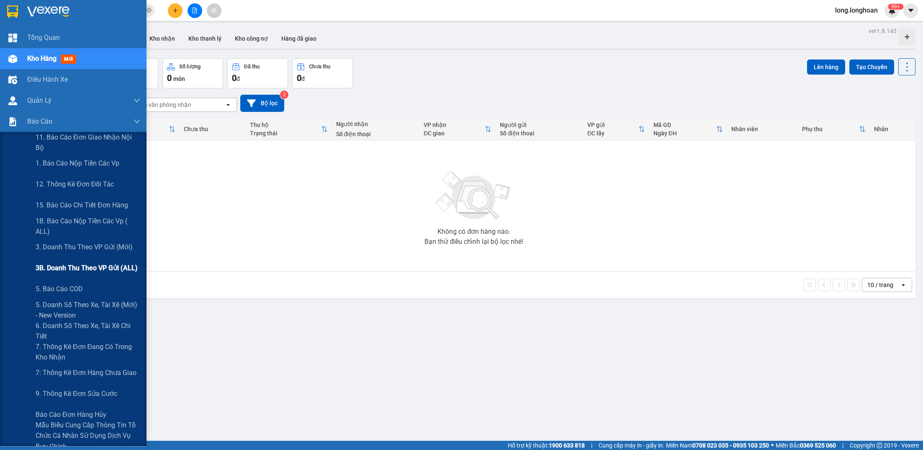
click at [55, 263] on span "3B. Doanh Thu theo VP Gửi (ALL)" at bounding box center [87, 268] width 102 height 10
